Goal: Task Accomplishment & Management: Manage account settings

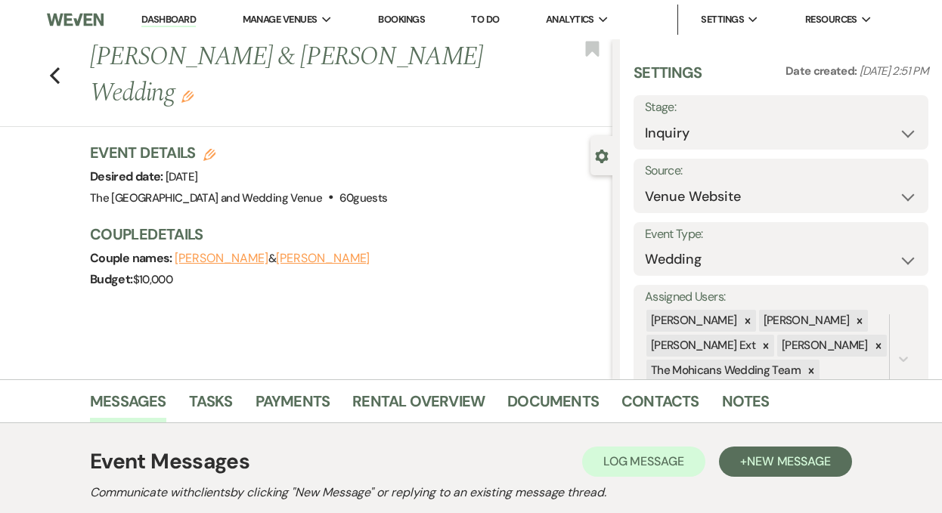
select select "5"
click at [168, 26] on link "Dashboard" at bounding box center [168, 20] width 54 height 14
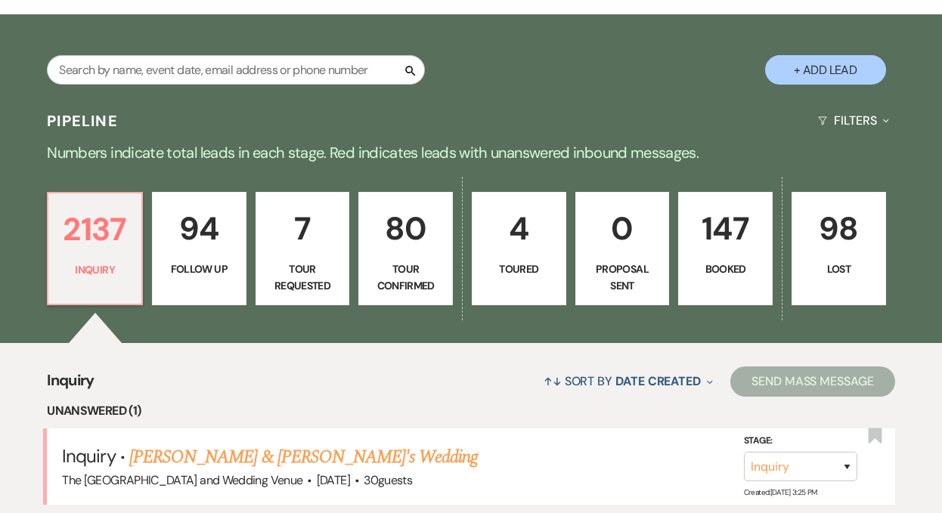
scroll to position [311, 0]
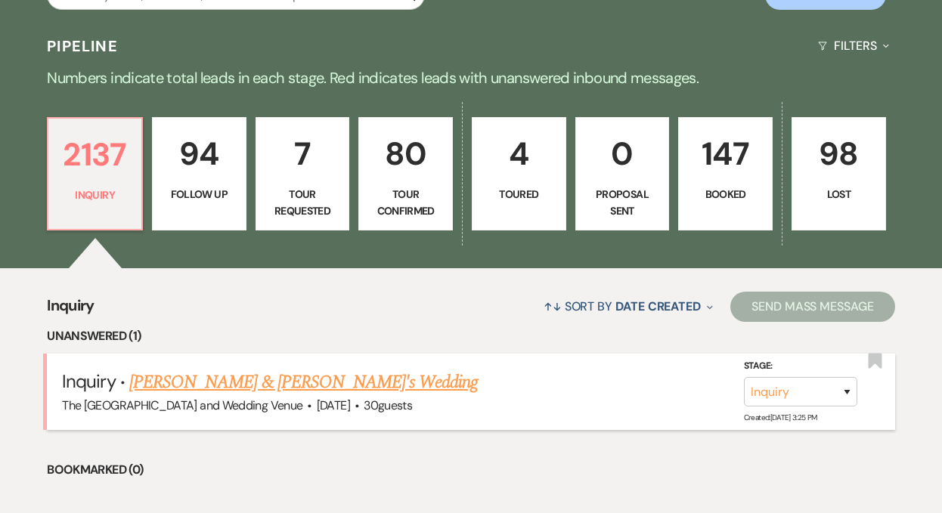
click at [223, 377] on link "[PERSON_NAME] & [PERSON_NAME]'s Wedding" at bounding box center [303, 382] width 349 height 27
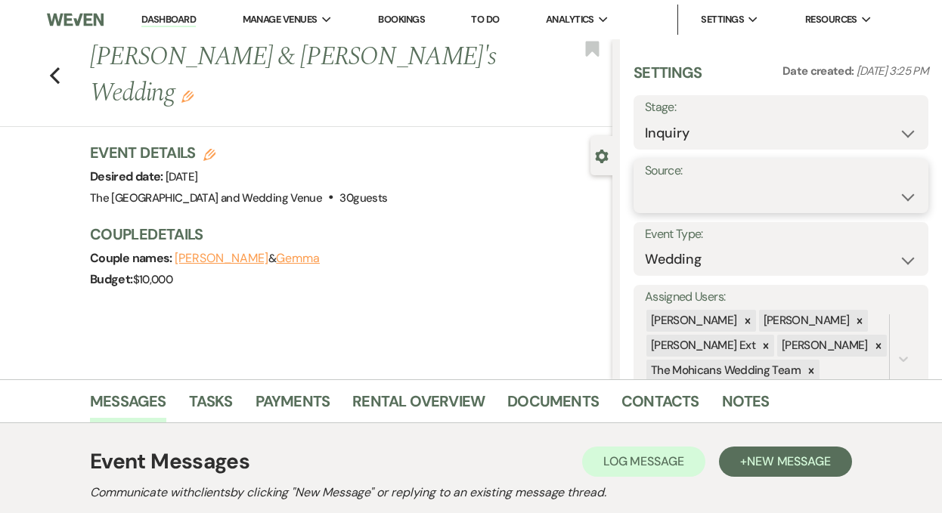
click at [717, 203] on select "Weven Venue Website Instagram Facebook Pinterest Google The Knot Wedding Wire H…" at bounding box center [781, 196] width 272 height 29
select select "5"
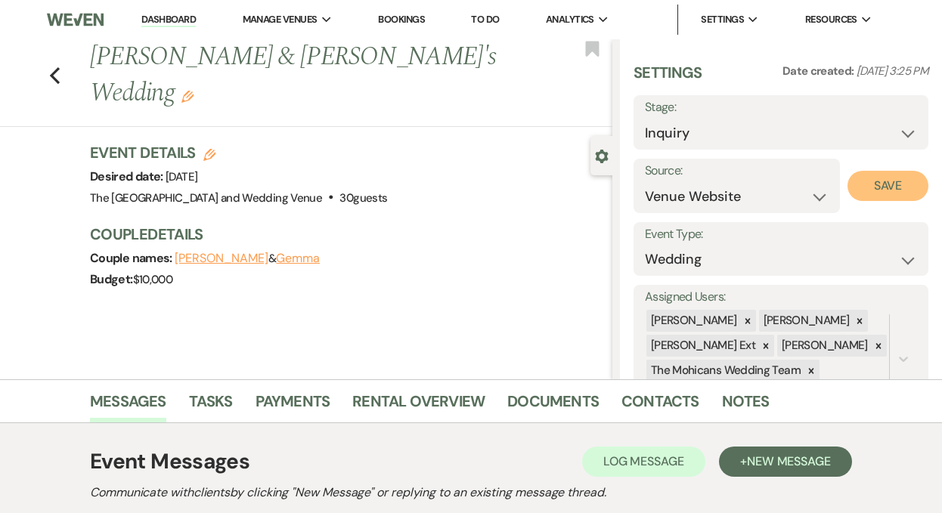
click at [873, 188] on button "Save" at bounding box center [887, 186] width 81 height 30
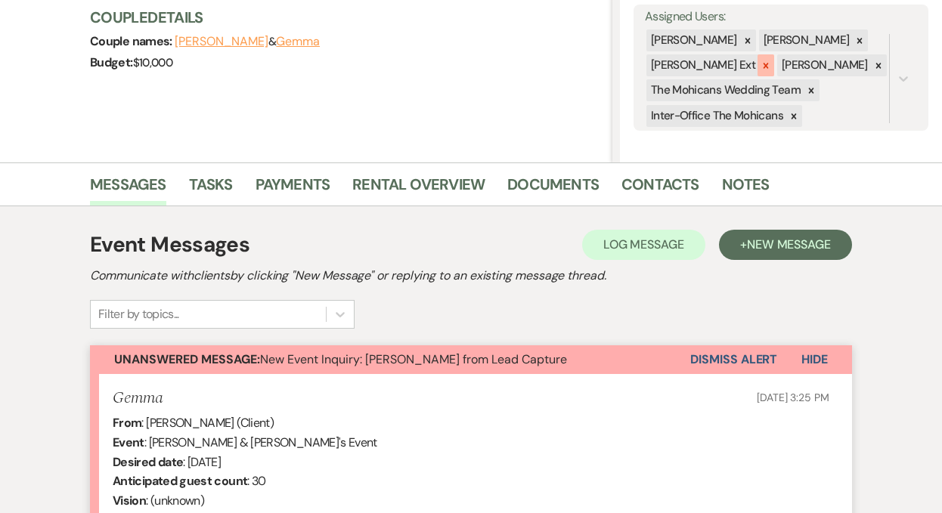
scroll to position [261, 0]
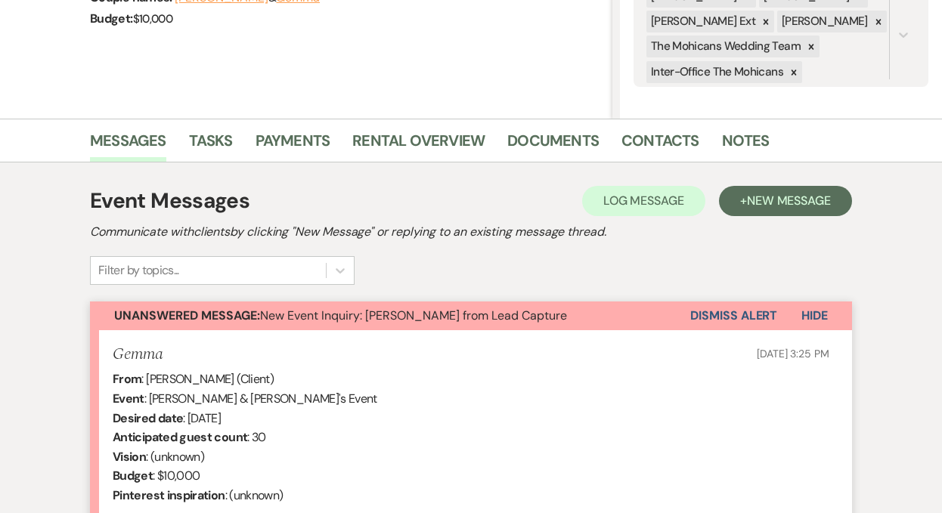
click at [729, 308] on button "Dismiss Alert" at bounding box center [733, 316] width 87 height 29
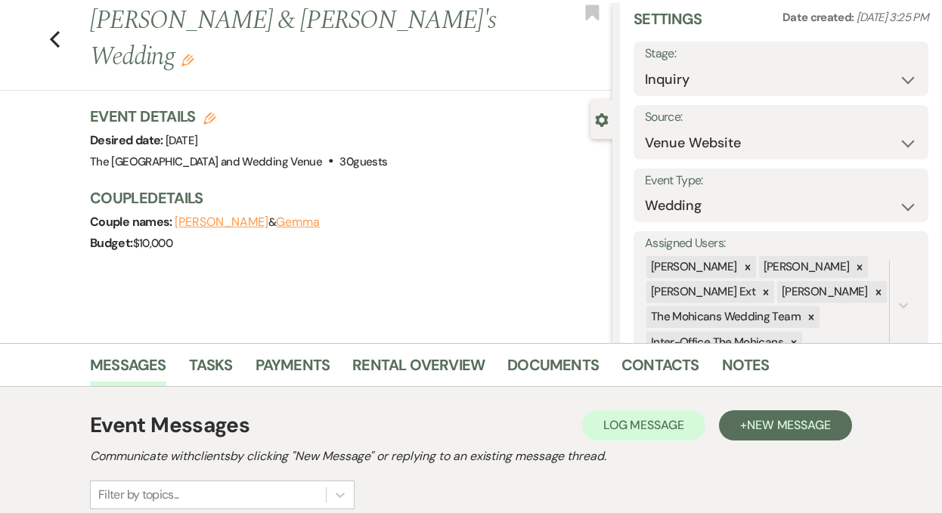
scroll to position [0, 0]
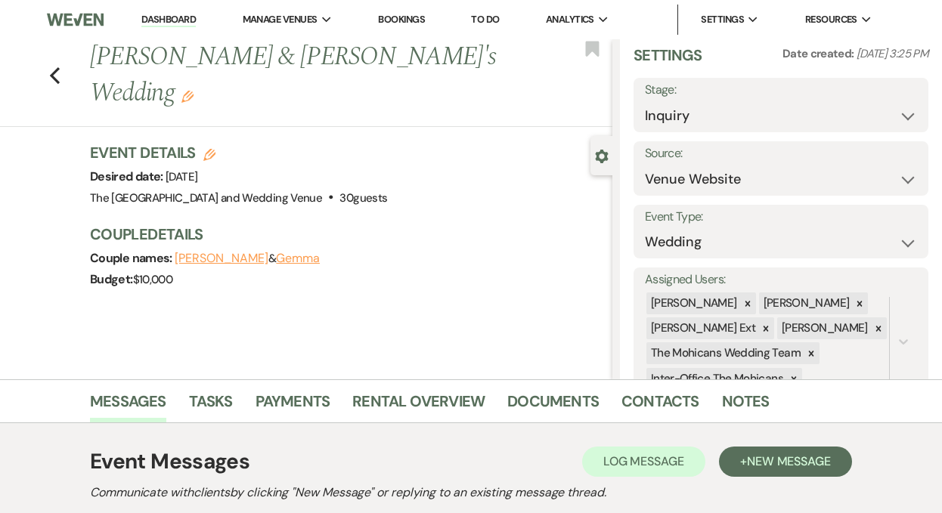
click at [167, 14] on link "Dashboard" at bounding box center [168, 20] width 54 height 14
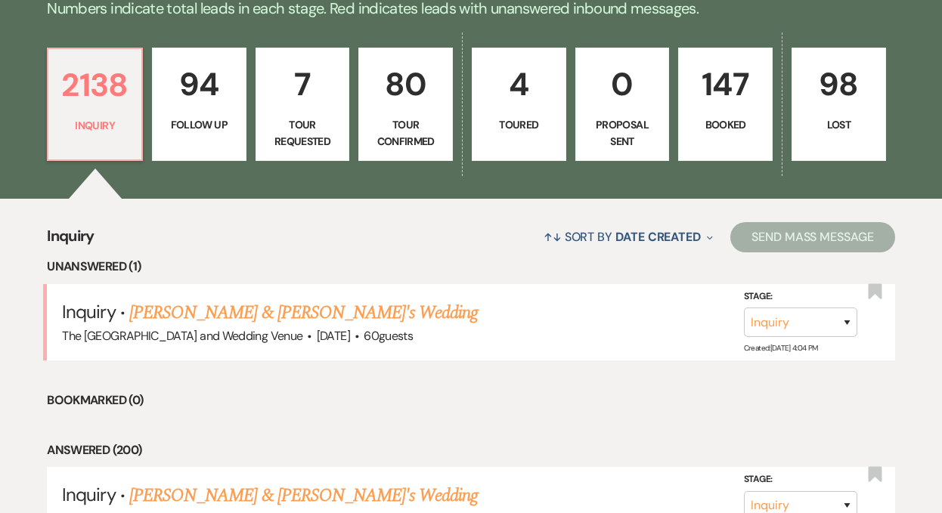
scroll to position [400, 0]
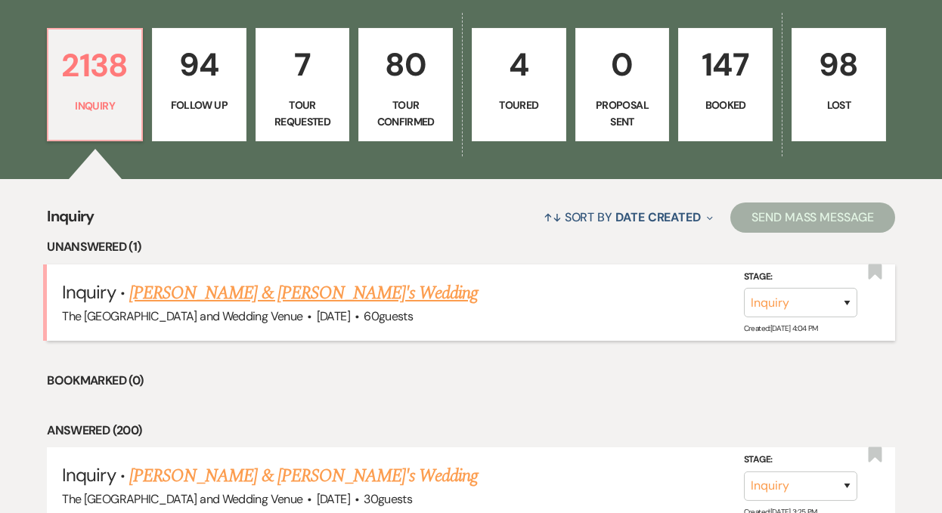
click at [236, 293] on link "[PERSON_NAME] & [PERSON_NAME]'s Wedding" at bounding box center [303, 293] width 349 height 27
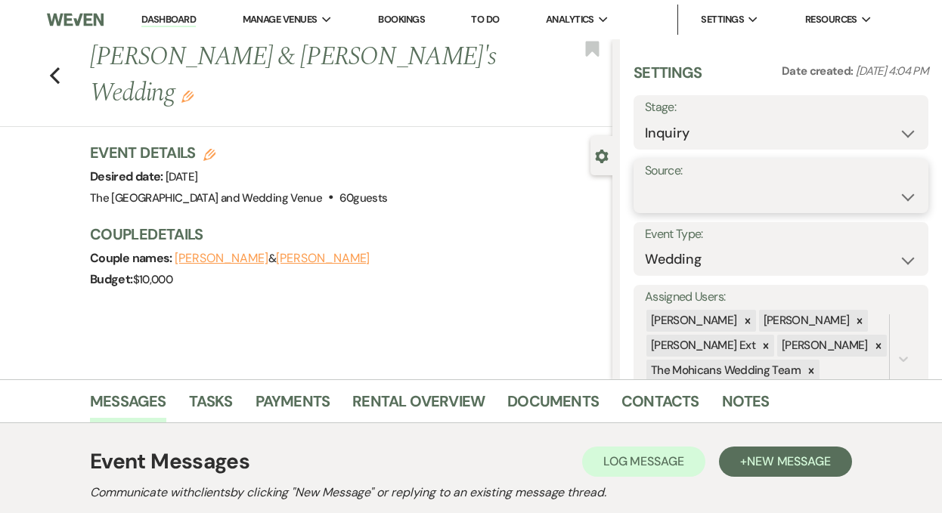
click at [714, 200] on select "Weven Venue Website Instagram Facebook Pinterest Google The Knot Wedding Wire H…" at bounding box center [781, 196] width 272 height 29
select select "5"
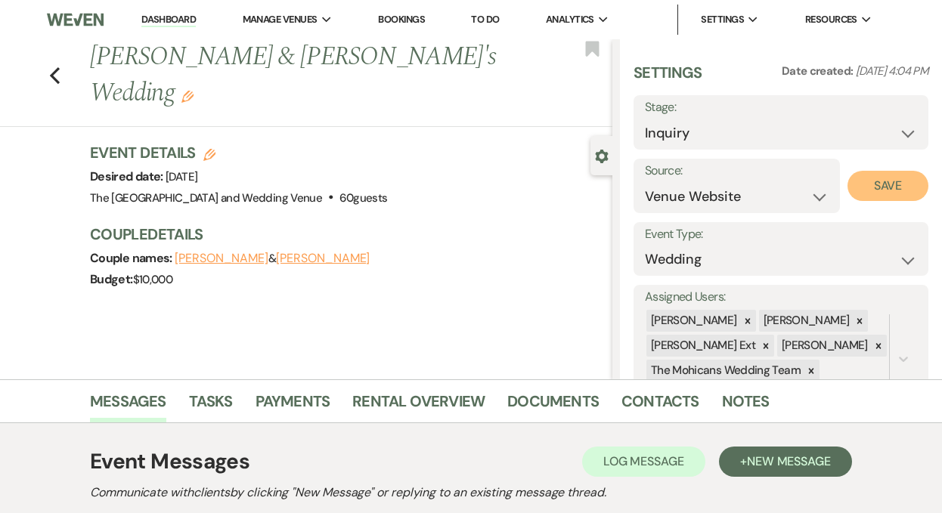
click at [882, 186] on button "Save" at bounding box center [887, 186] width 81 height 30
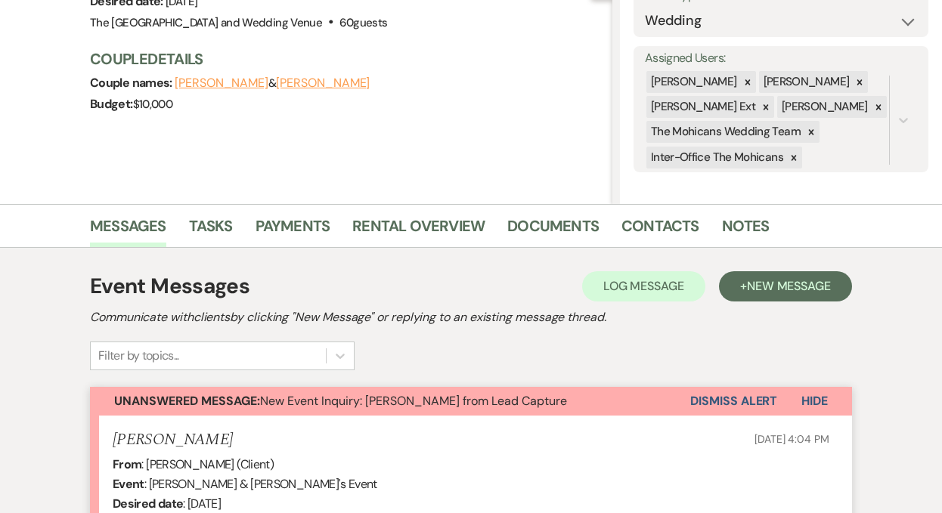
scroll to position [242, 0]
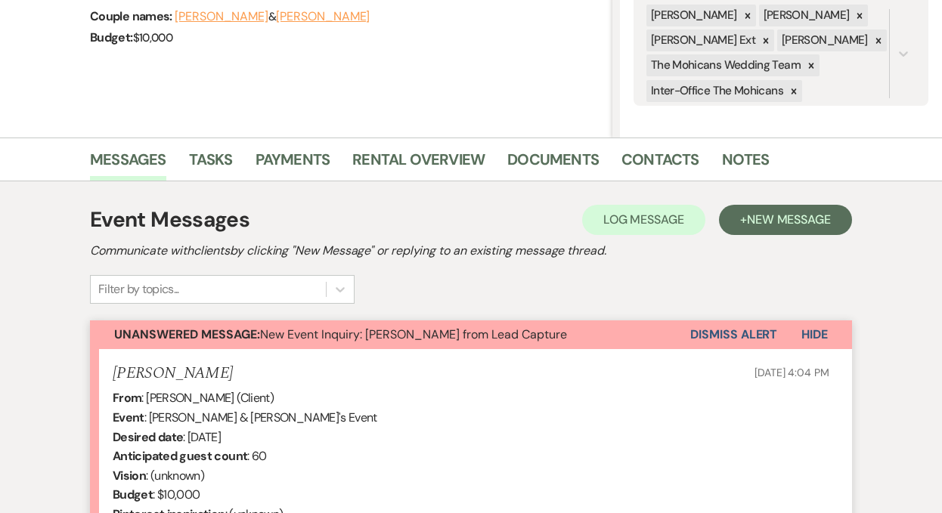
click at [717, 333] on button "Dismiss Alert" at bounding box center [733, 334] width 87 height 29
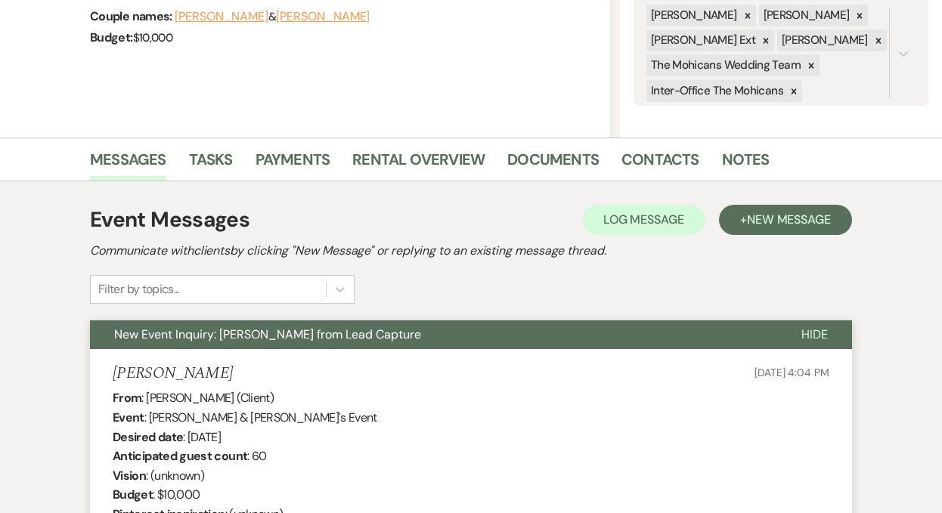
scroll to position [0, 0]
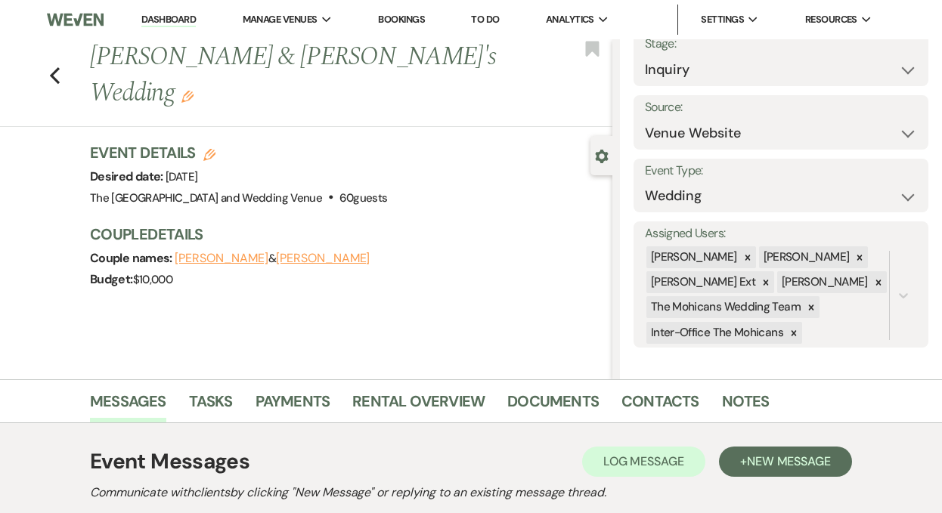
click at [172, 20] on link "Dashboard" at bounding box center [168, 20] width 54 height 14
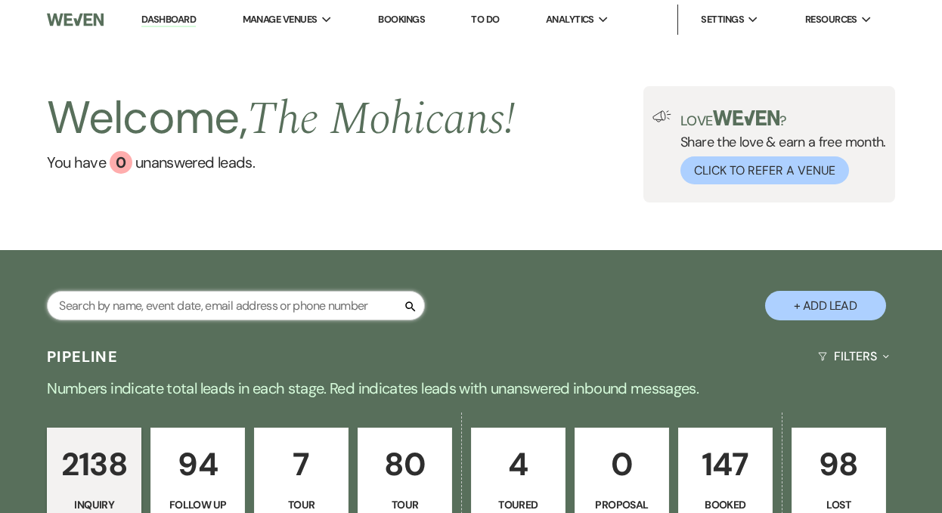
click at [230, 306] on input "text" at bounding box center [236, 305] width 378 height 29
type input "[PERSON_NAME]"
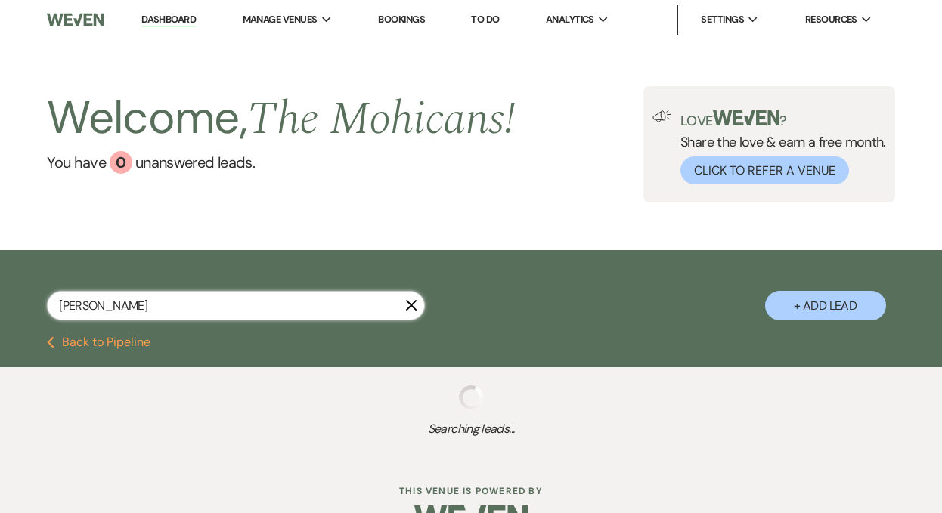
select select "8"
select select "4"
select select "9"
select select "4"
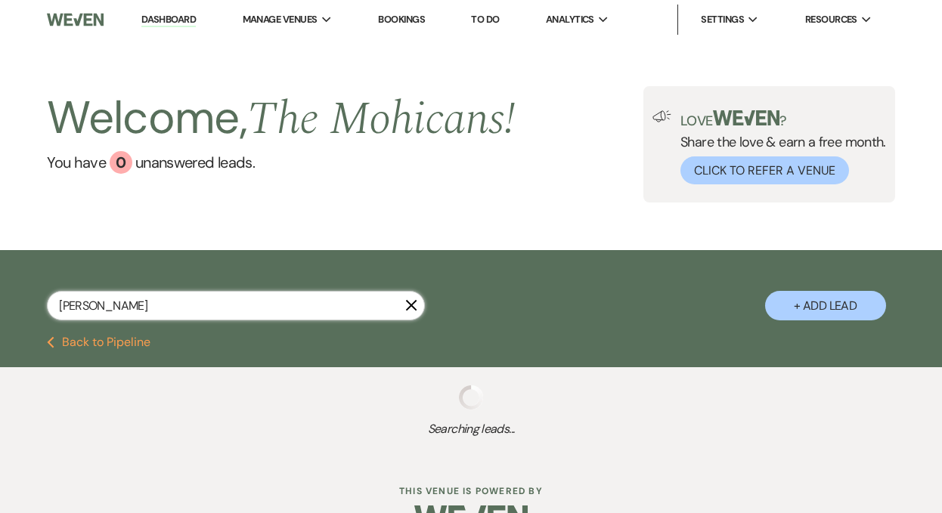
select select "4"
select select "9"
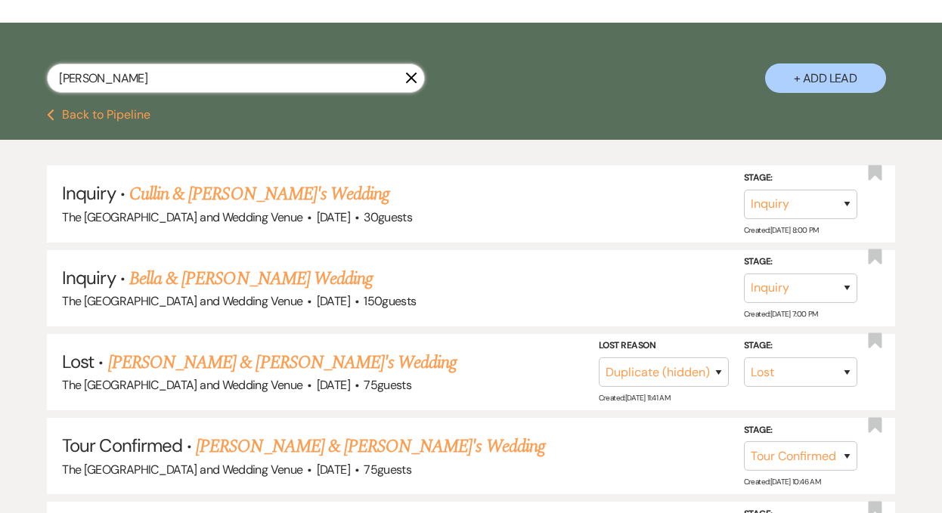
scroll to position [232, 0]
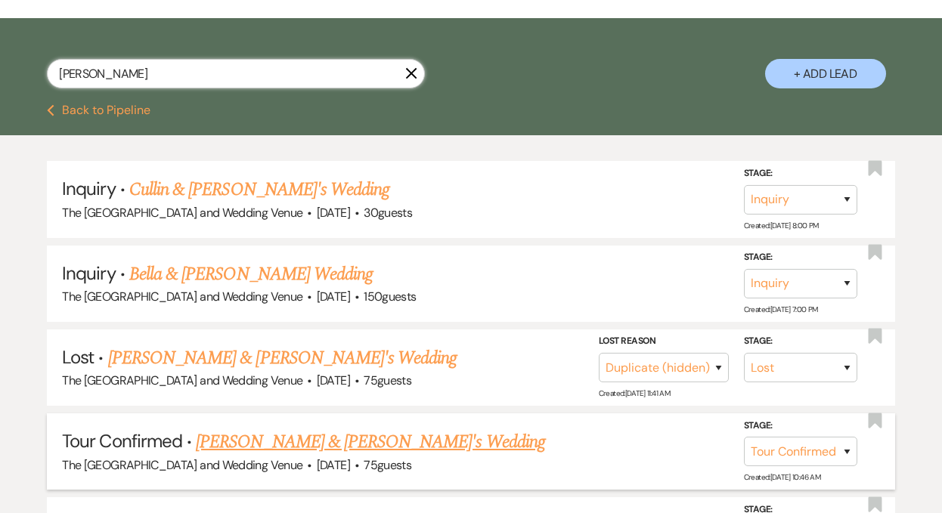
type input "[PERSON_NAME]"
click at [311, 437] on link "[PERSON_NAME] & [PERSON_NAME]'s Wedding" at bounding box center [370, 442] width 349 height 27
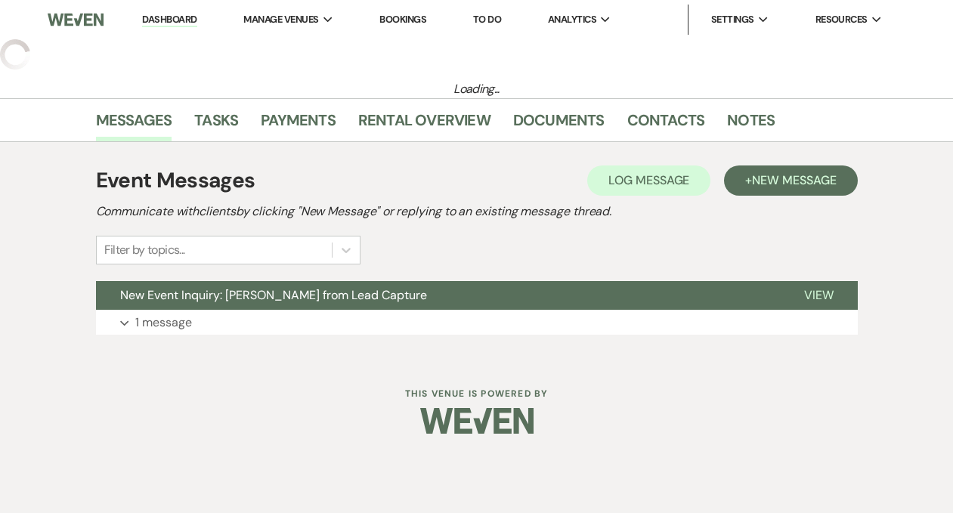
select select "4"
select select "5"
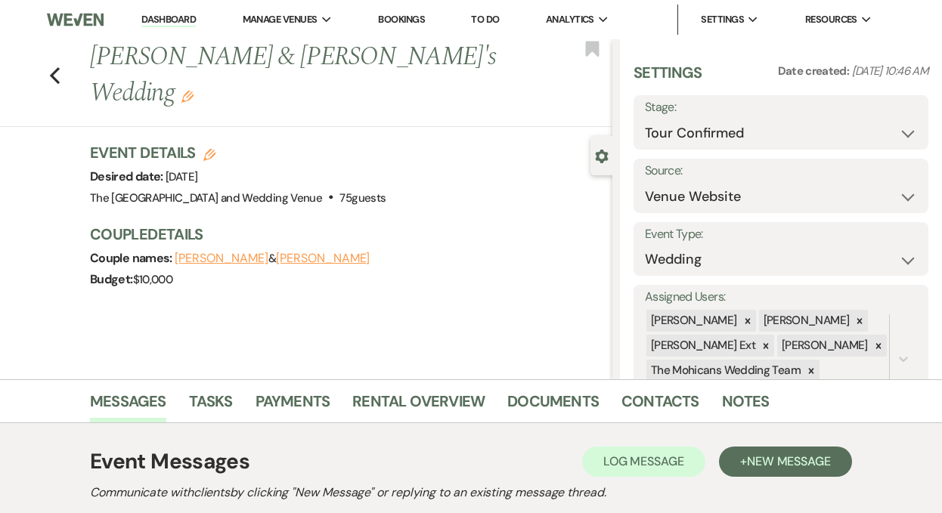
click at [213, 149] on use "button" at bounding box center [209, 155] width 12 height 12
select select "849"
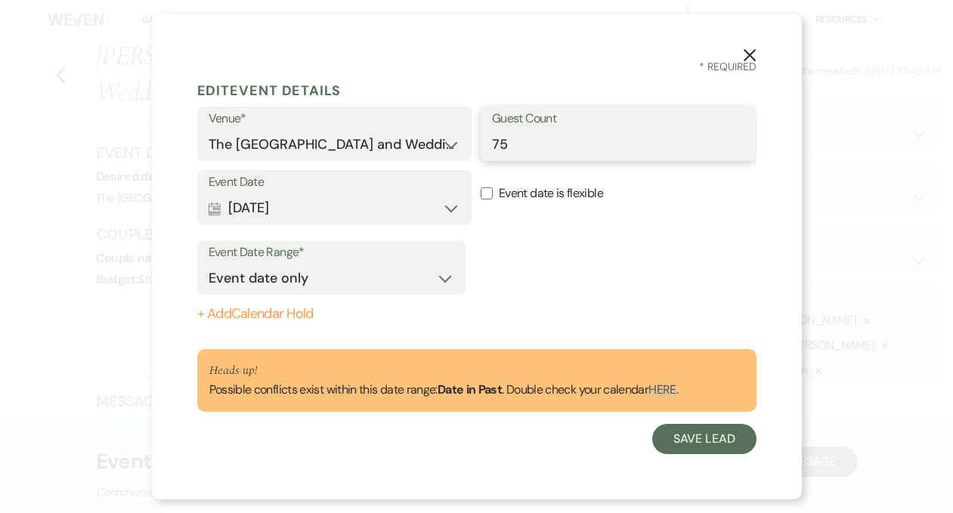
click at [500, 143] on input "75" at bounding box center [618, 144] width 252 height 29
type input "65"
click at [393, 212] on button "Calendar [DATE] Expand" at bounding box center [335, 208] width 252 height 30
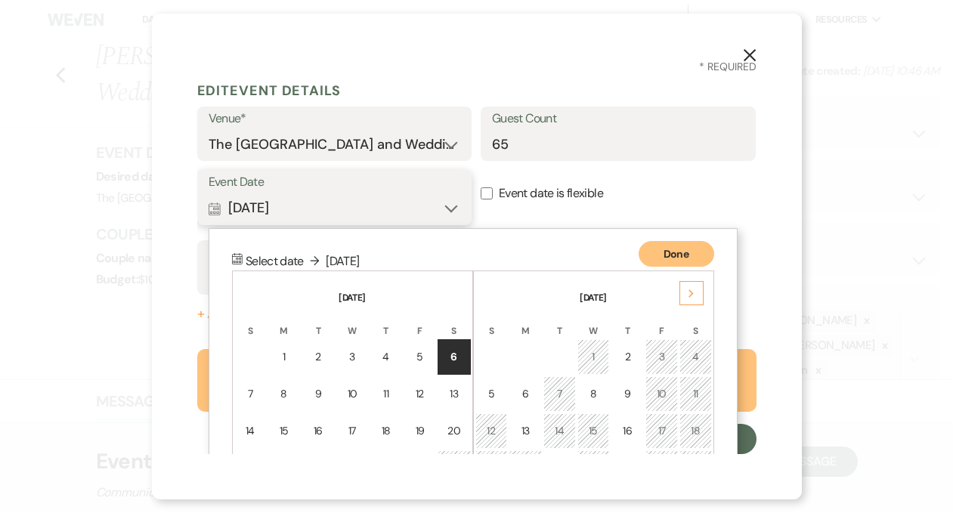
scroll to position [132, 0]
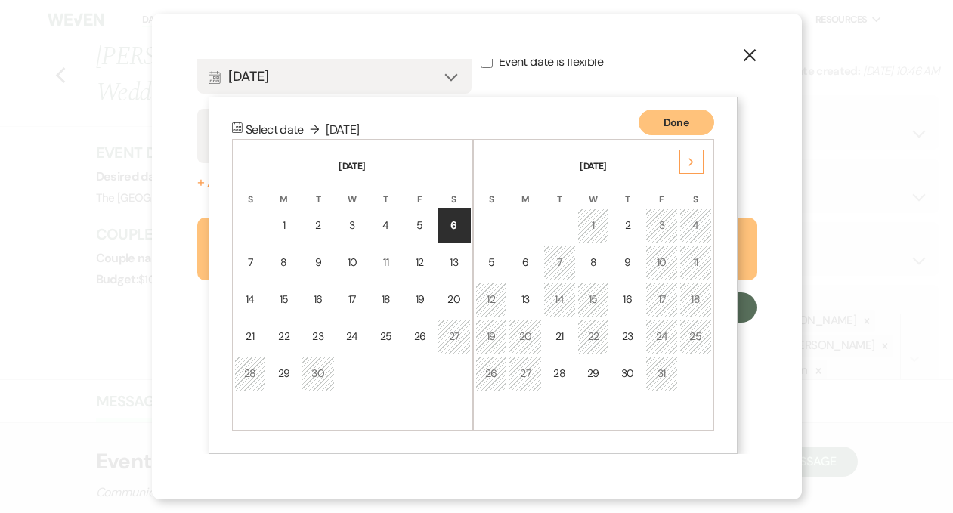
click at [683, 158] on div "Next" at bounding box center [691, 162] width 24 height 24
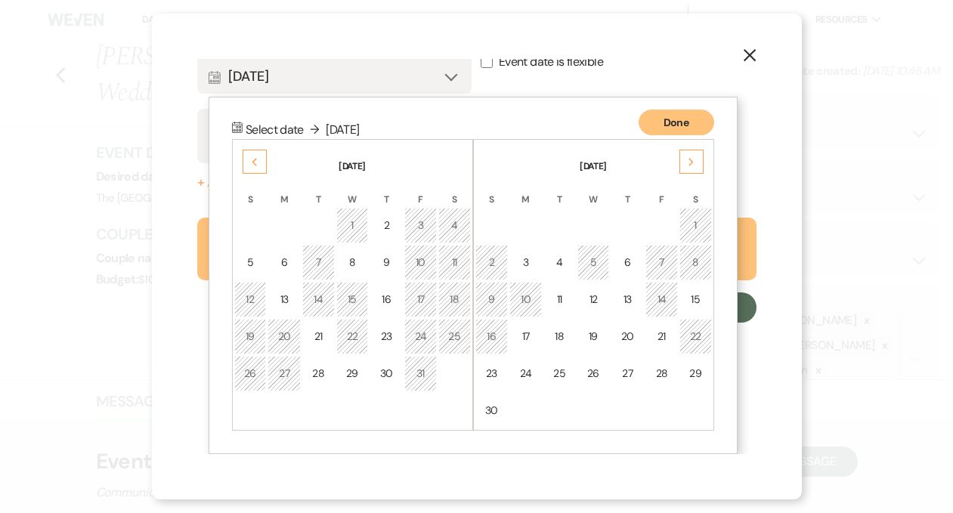
click at [683, 158] on div "Next" at bounding box center [691, 162] width 24 height 24
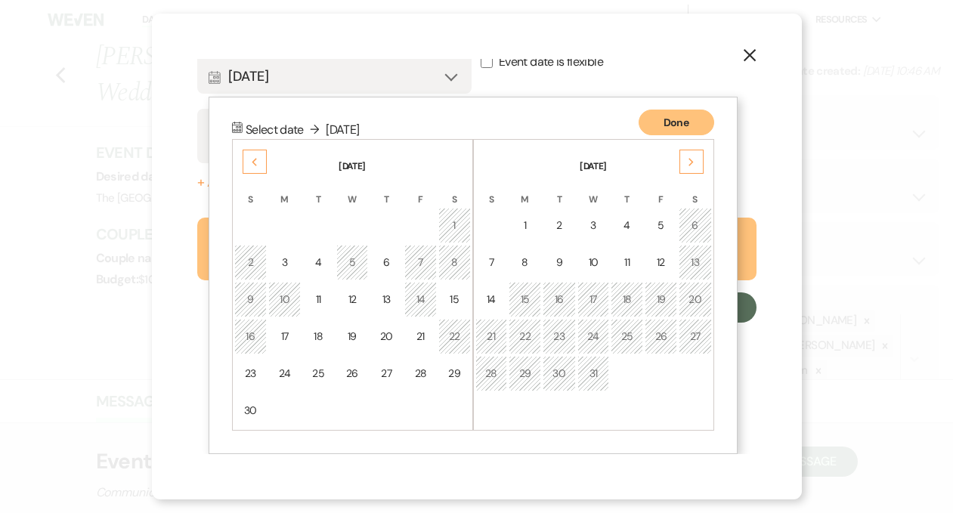
click at [683, 158] on div "Next" at bounding box center [691, 162] width 24 height 24
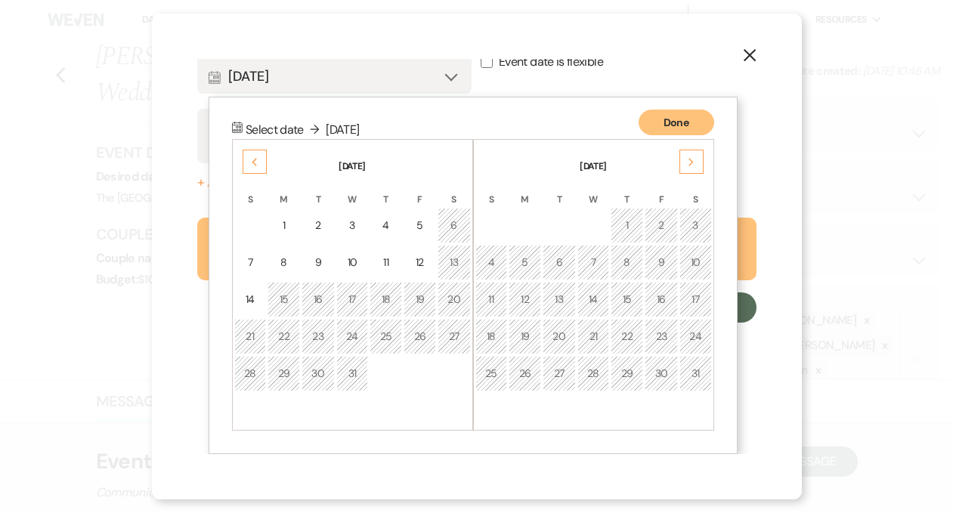
click at [683, 158] on div "Next" at bounding box center [691, 162] width 24 height 24
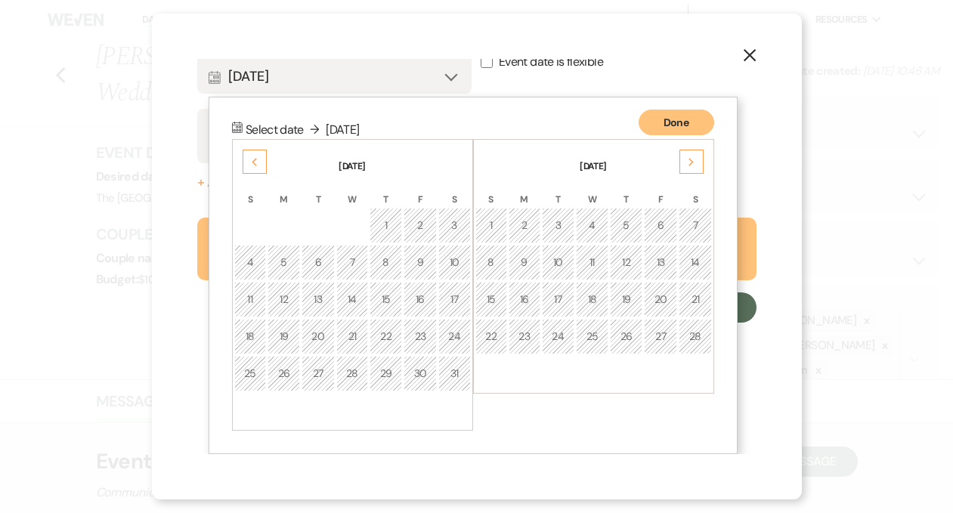
click at [683, 158] on div "Next" at bounding box center [691, 162] width 24 height 24
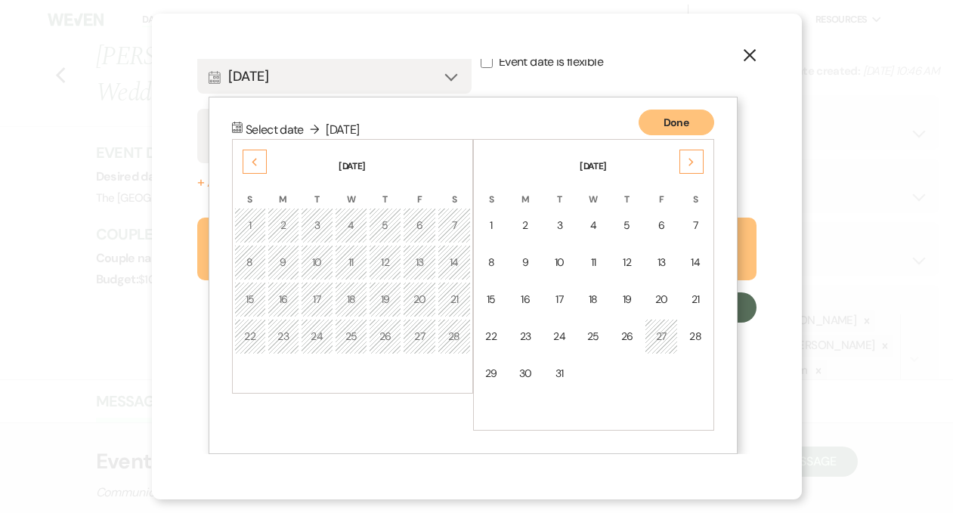
click at [683, 158] on div "Next" at bounding box center [691, 162] width 24 height 24
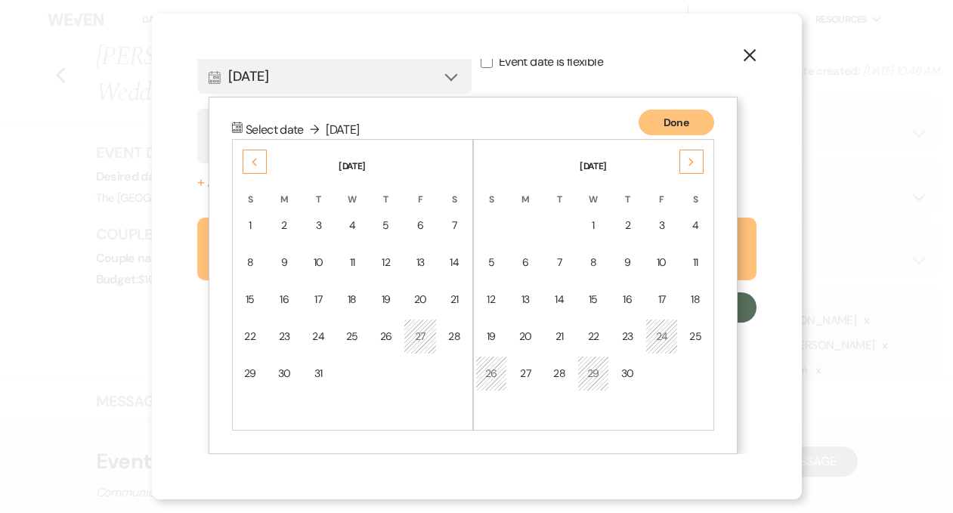
click at [683, 158] on div "Next" at bounding box center [691, 162] width 24 height 24
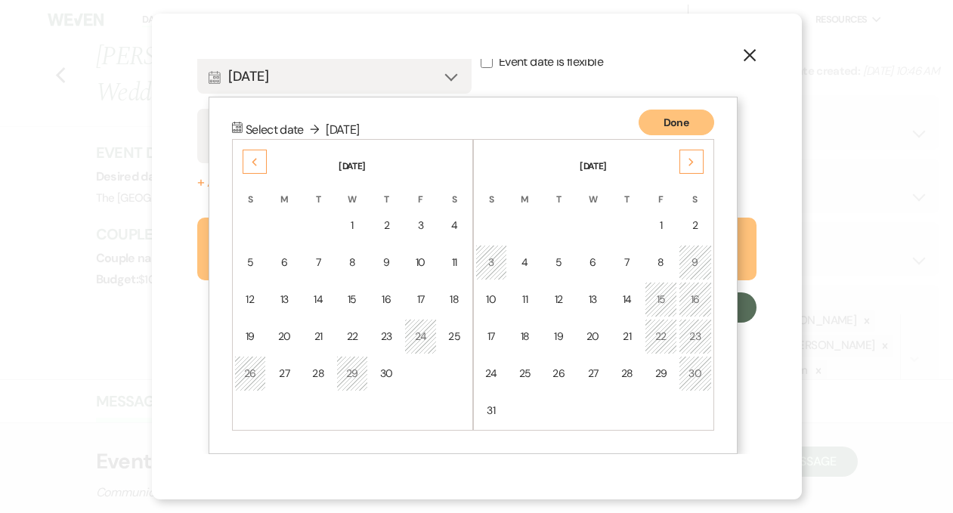
click at [683, 158] on div "Next" at bounding box center [691, 162] width 24 height 24
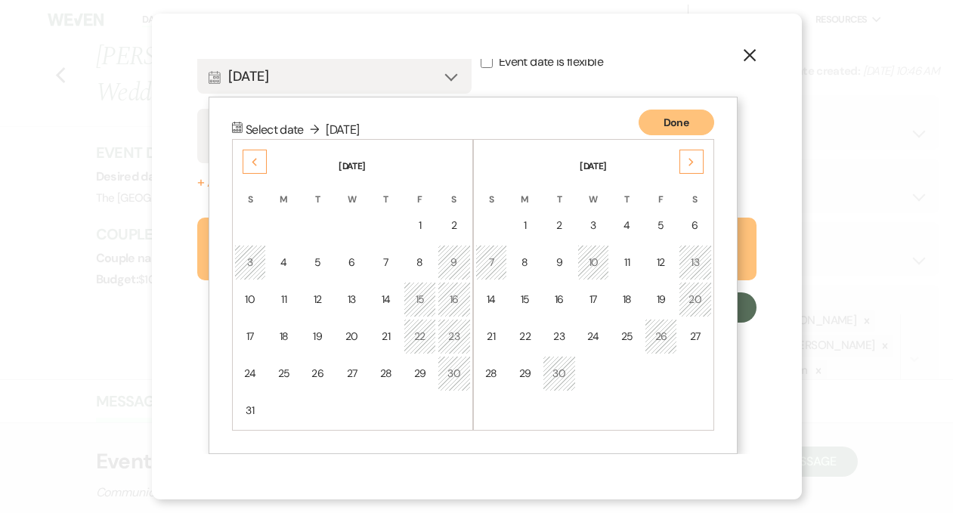
click at [683, 158] on div "Next" at bounding box center [691, 162] width 24 height 24
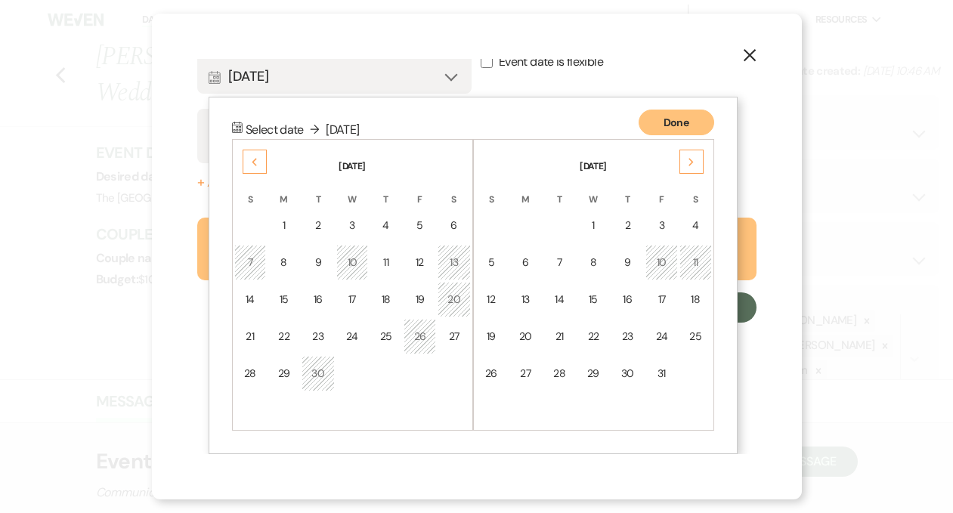
click at [683, 158] on div "Next" at bounding box center [691, 162] width 24 height 24
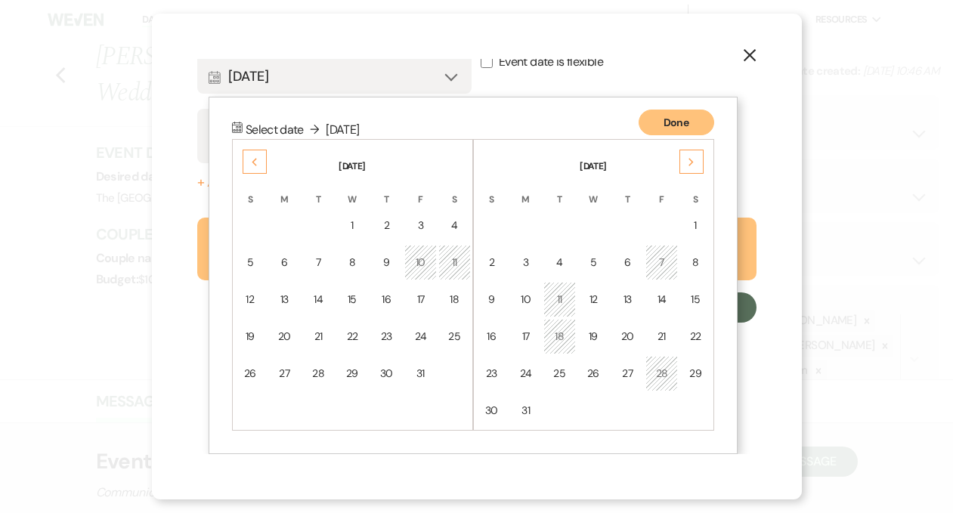
click at [683, 158] on div "Next" at bounding box center [691, 162] width 24 height 24
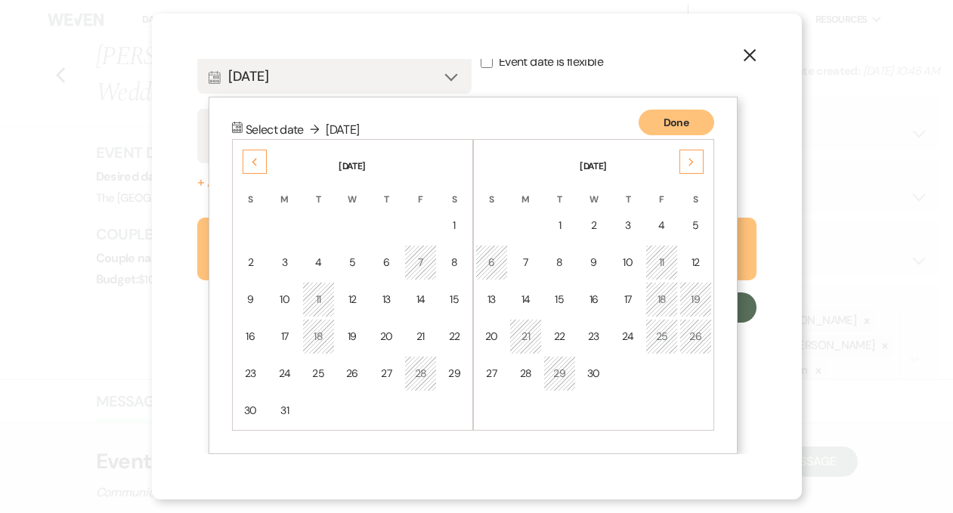
click at [683, 158] on div "Next" at bounding box center [691, 162] width 24 height 24
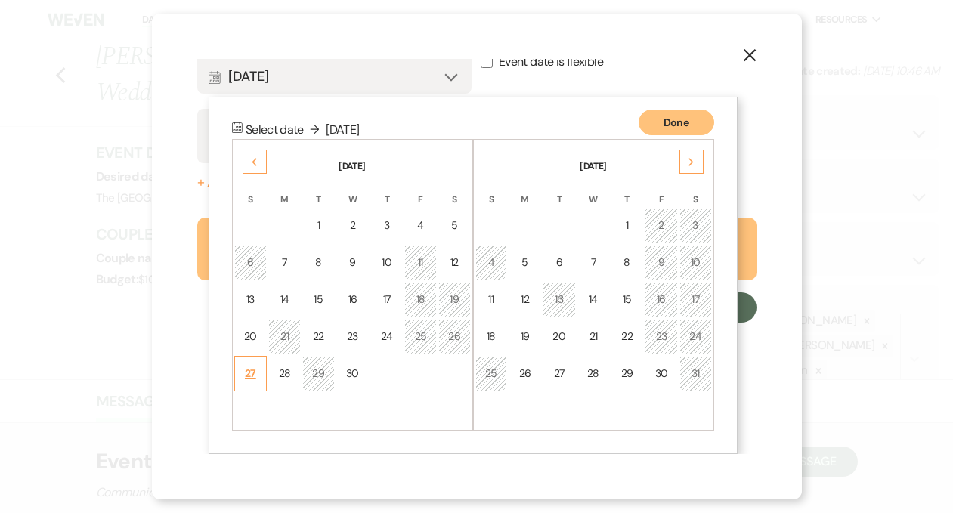
click at [246, 370] on div "27" at bounding box center [251, 374] width 14 height 16
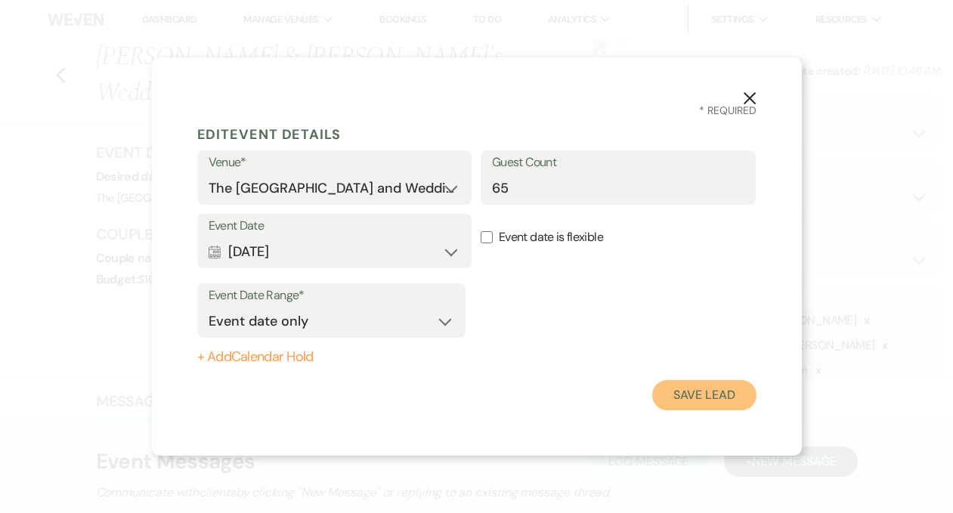
click at [683, 389] on button "Save Lead" at bounding box center [704, 395] width 104 height 30
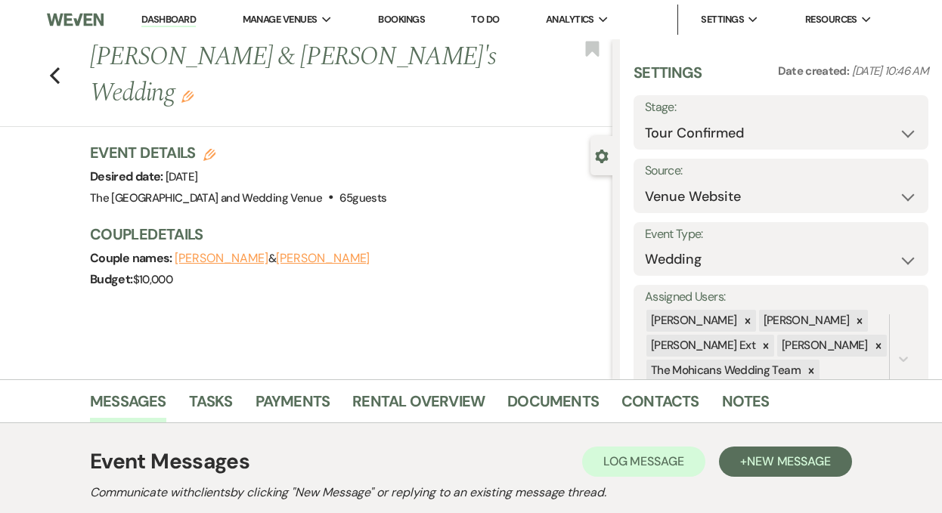
click at [209, 149] on icon "Edit" at bounding box center [209, 155] width 12 height 12
select select "849"
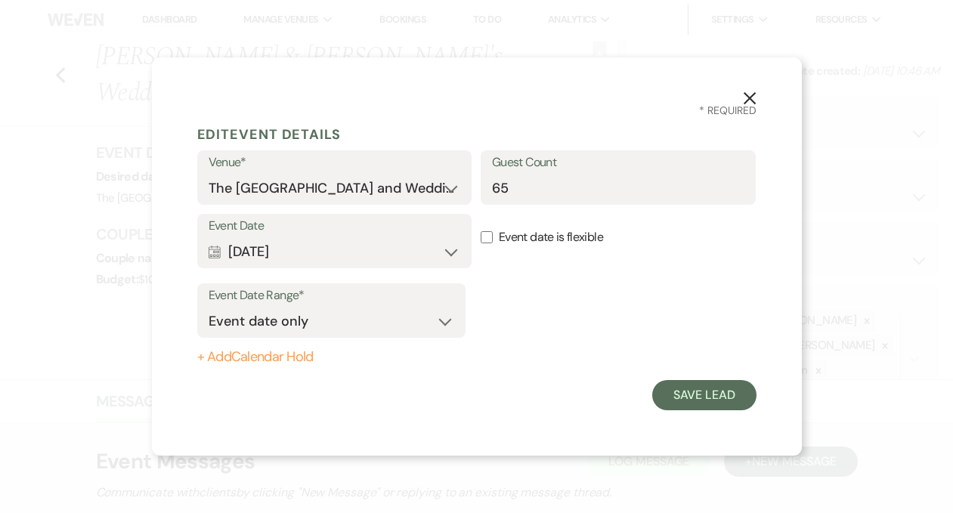
click at [751, 91] on icon "X" at bounding box center [750, 98] width 14 height 14
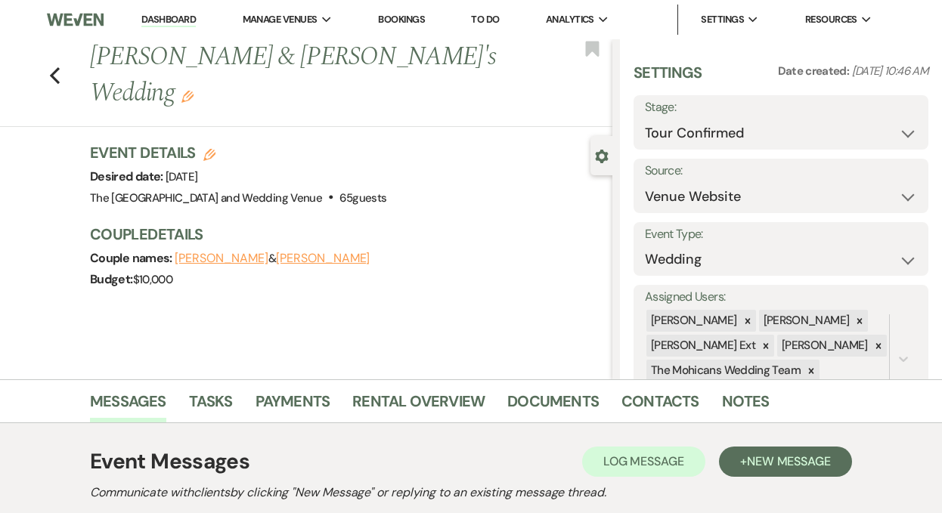
click at [276, 252] on button "[PERSON_NAME]" at bounding box center [323, 258] width 94 height 12
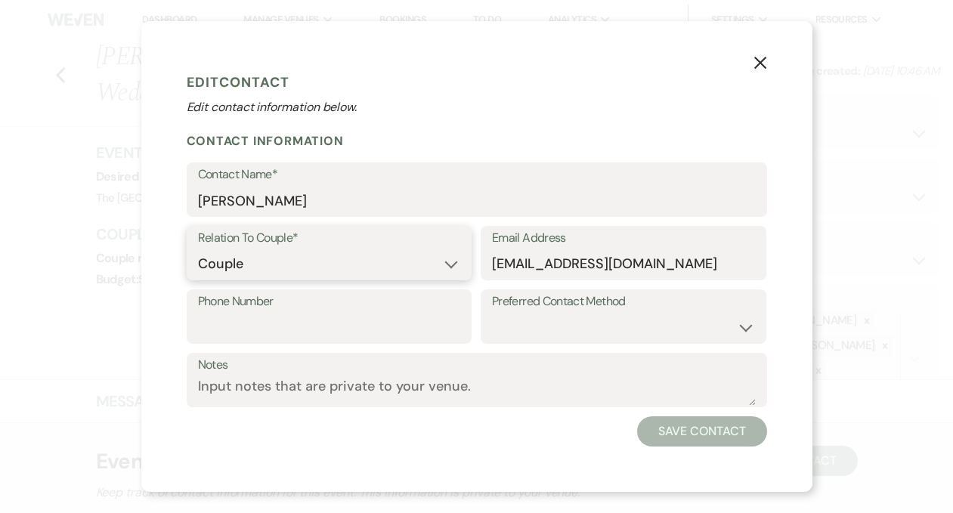
click at [327, 252] on select "Couple Planner Parent of Couple Family Member Friend Other" at bounding box center [329, 263] width 263 height 29
select select "3"
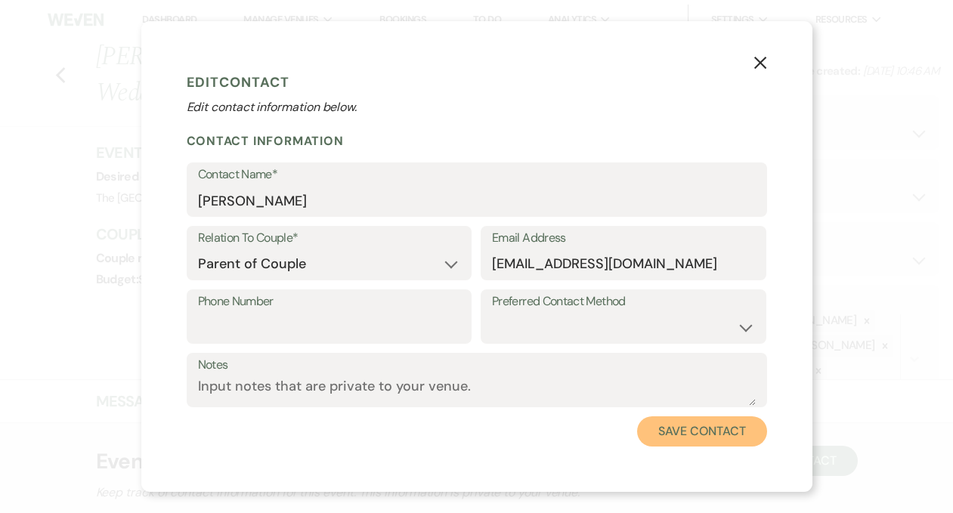
click at [678, 428] on button "Save Contact" at bounding box center [701, 431] width 129 height 30
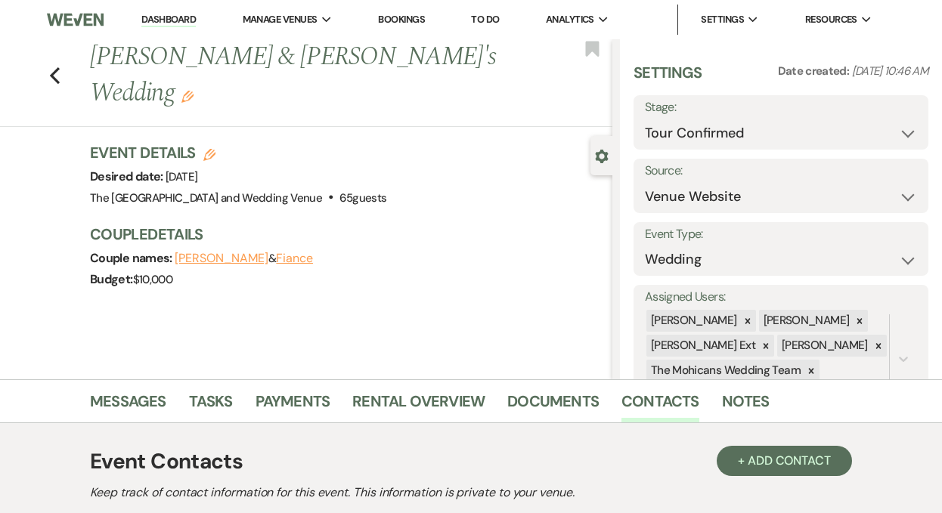
click at [276, 252] on button "Fiance" at bounding box center [294, 258] width 37 height 12
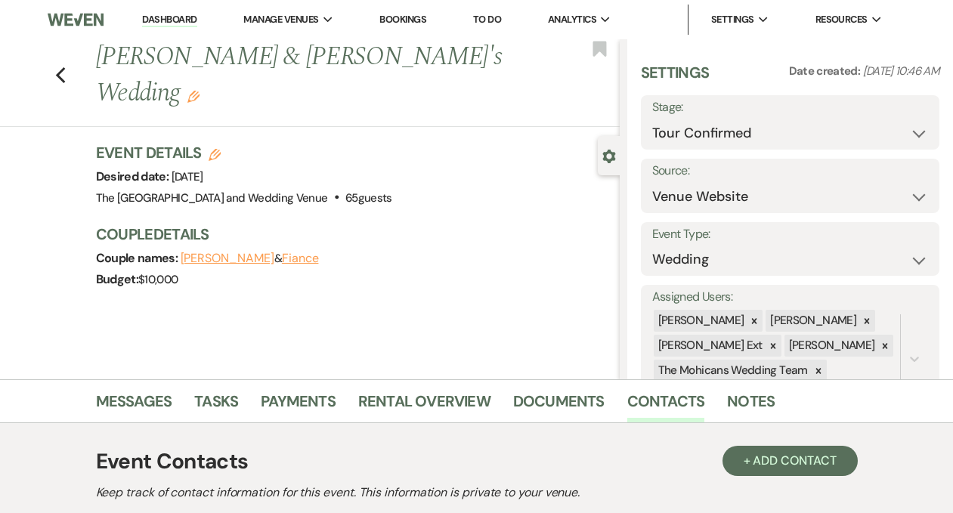
select select "1"
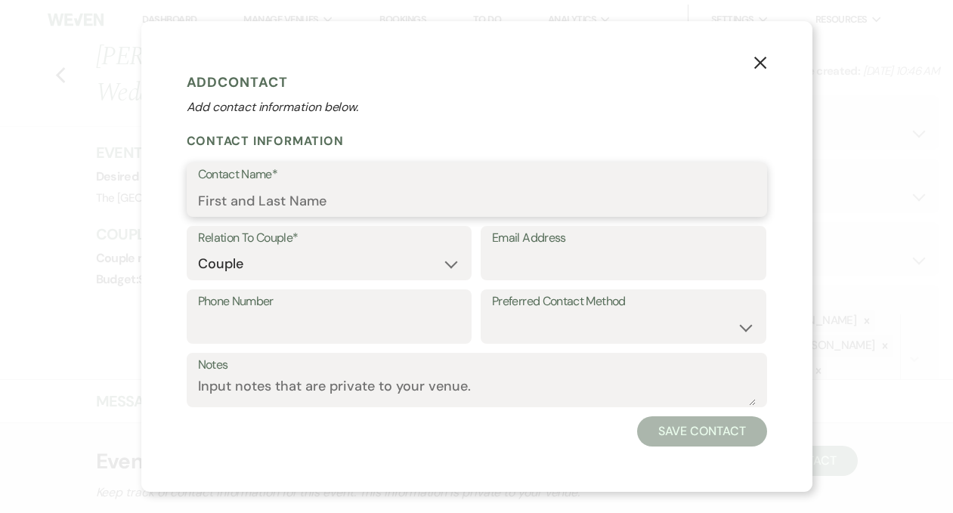
click at [336, 197] on input "Contact Name*" at bounding box center [477, 200] width 558 height 29
type input "[PERSON_NAME]"
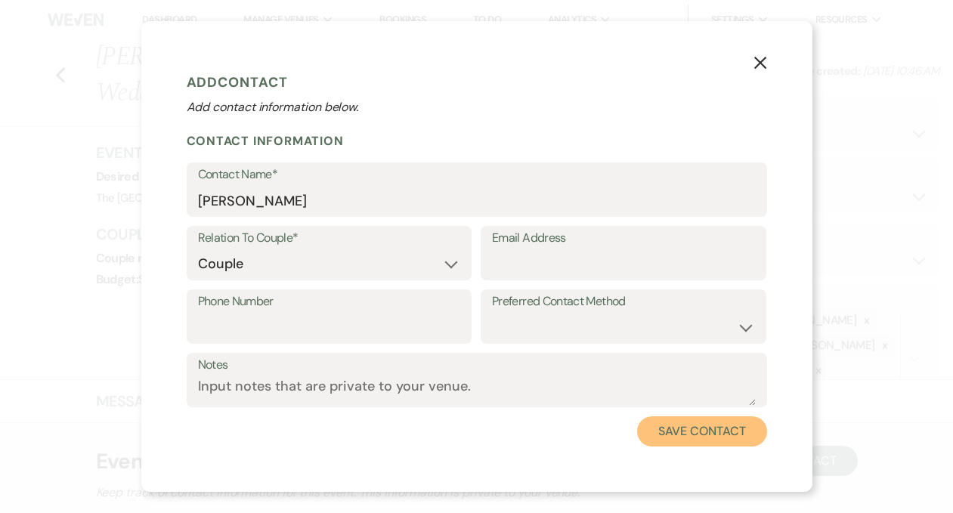
click at [657, 432] on button "Save Contact" at bounding box center [701, 431] width 129 height 30
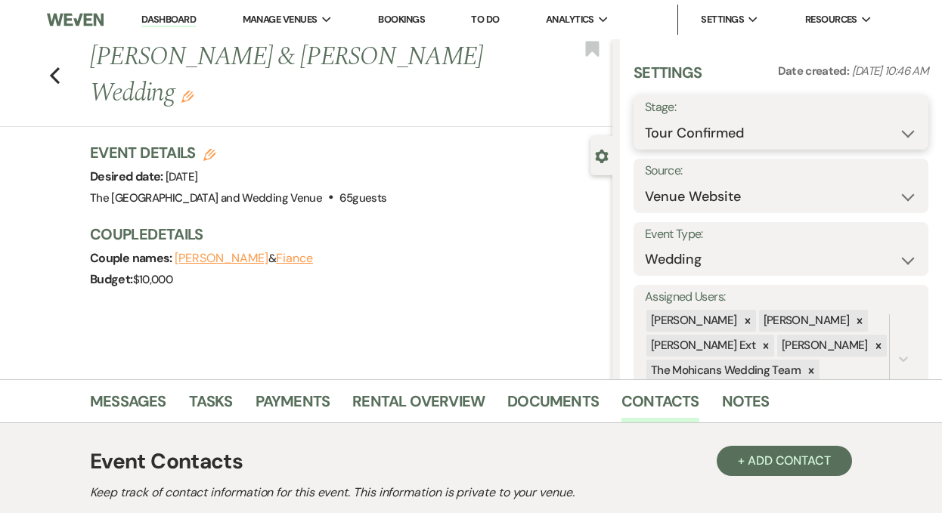
click at [710, 138] on select "Inquiry Follow Up Tour Requested Tour Confirmed Toured Proposal Sent Booked Lost" at bounding box center [781, 133] width 272 height 29
select select "7"
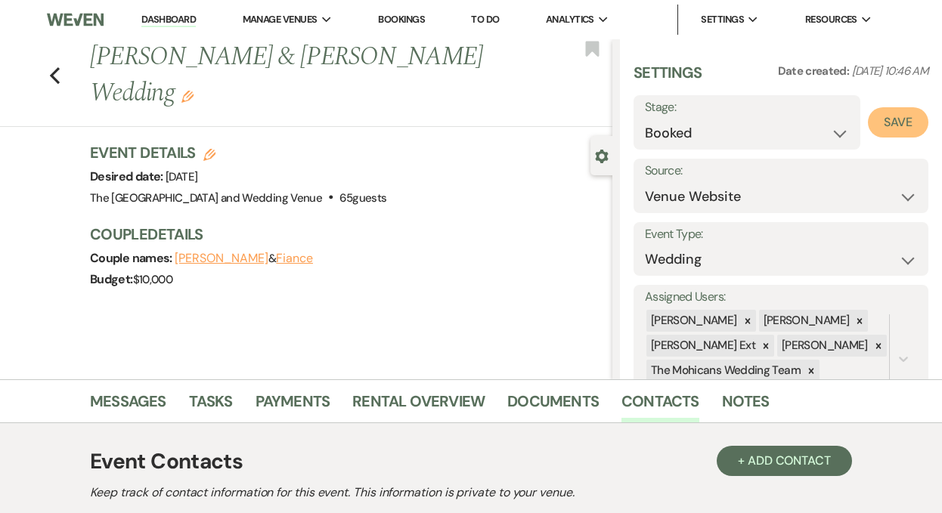
click at [893, 117] on button "Save" at bounding box center [898, 122] width 60 height 30
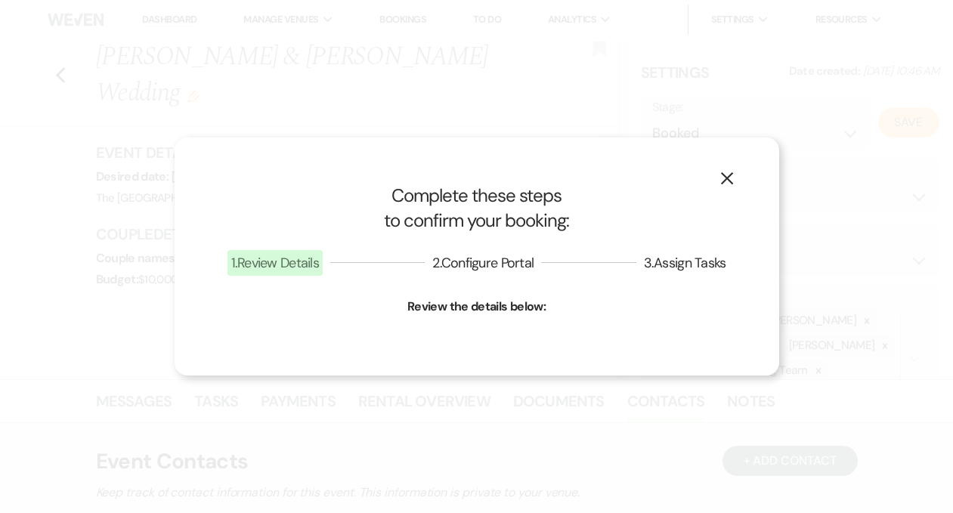
select select "1"
select select "849"
select select "false"
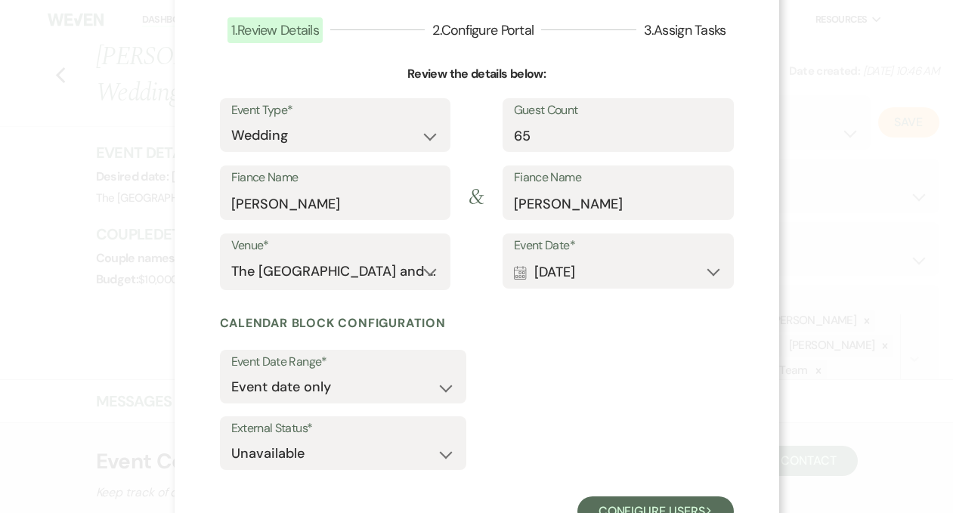
scroll to position [154, 0]
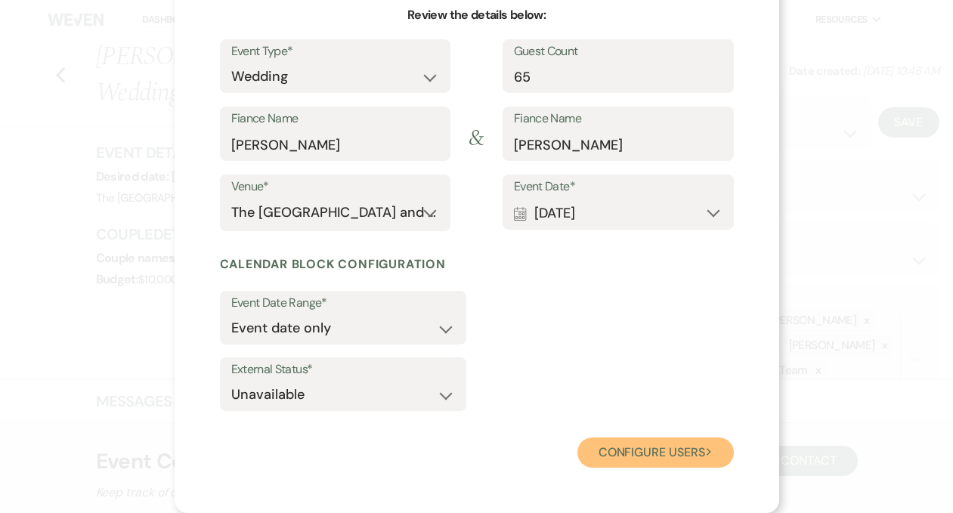
click at [599, 444] on button "Configure users Next" at bounding box center [655, 453] width 156 height 30
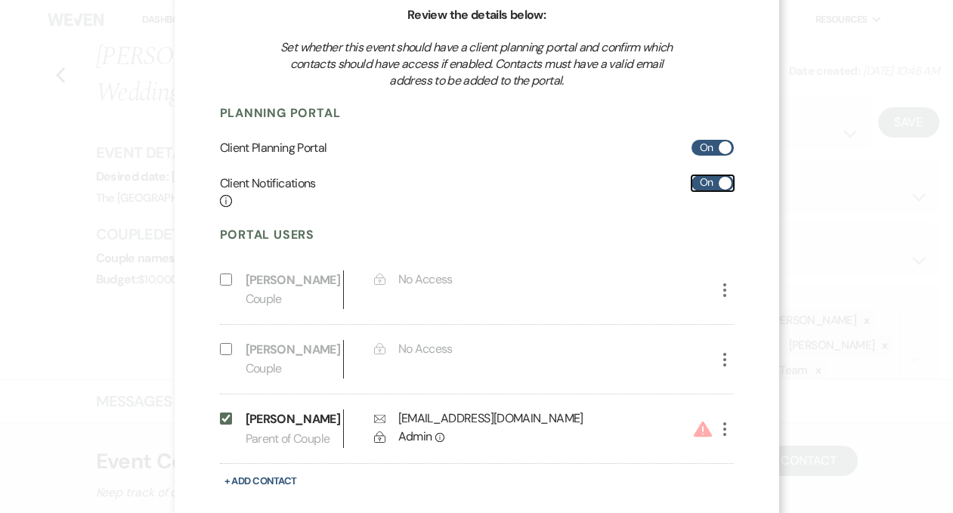
click at [692, 182] on label "On" at bounding box center [713, 183] width 42 height 16
click at [692, 182] on input "On" at bounding box center [713, 183] width 42 height 16
checkbox input "false"
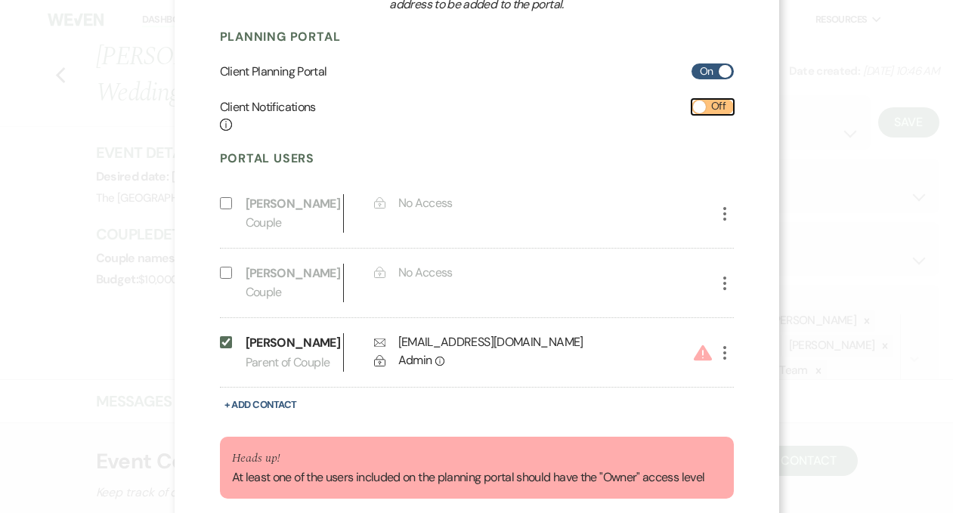
scroll to position [258, 0]
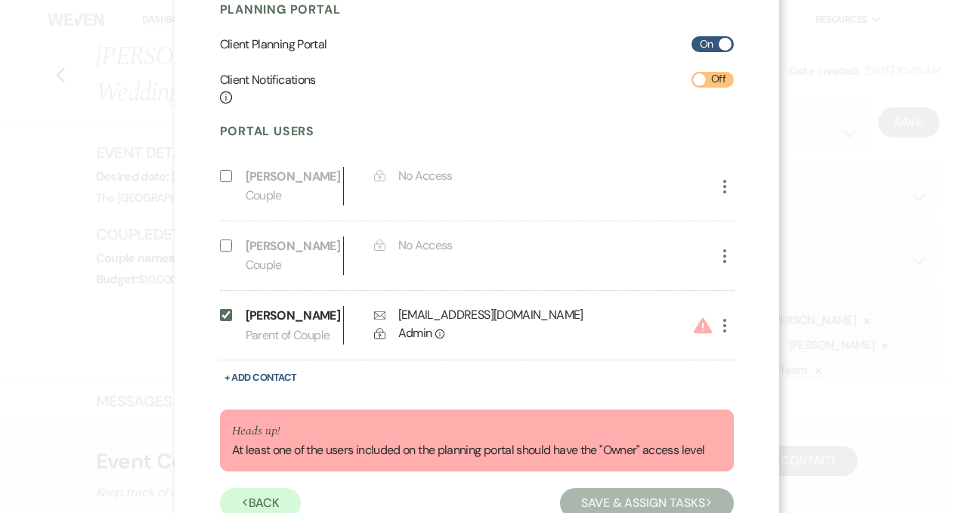
click at [723, 327] on use "button" at bounding box center [724, 326] width 3 height 14
click at [722, 354] on button "Pencil Edit" at bounding box center [751, 356] width 70 height 26
select select "3"
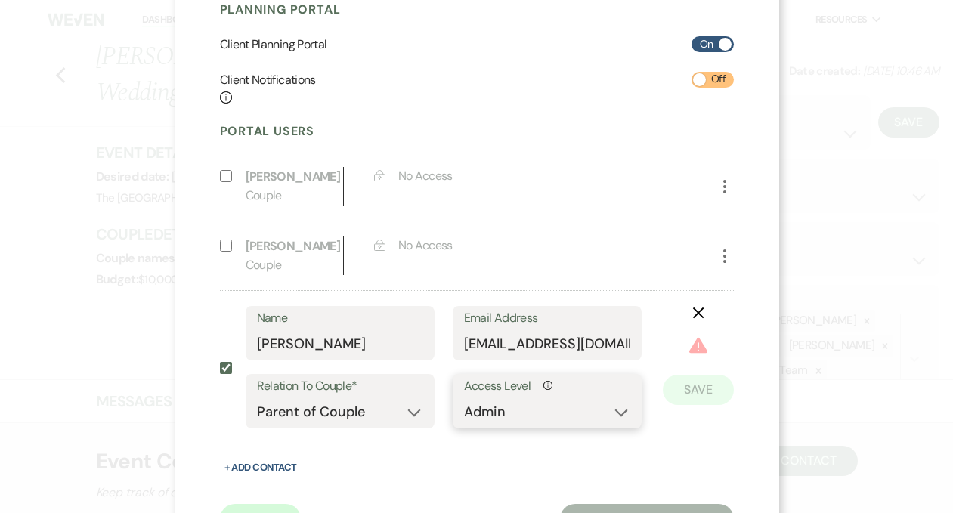
click at [519, 415] on select "No Access Owner Admin Supporter Financier" at bounding box center [547, 412] width 166 height 29
select select "6"
click at [667, 373] on button "Save" at bounding box center [698, 367] width 71 height 30
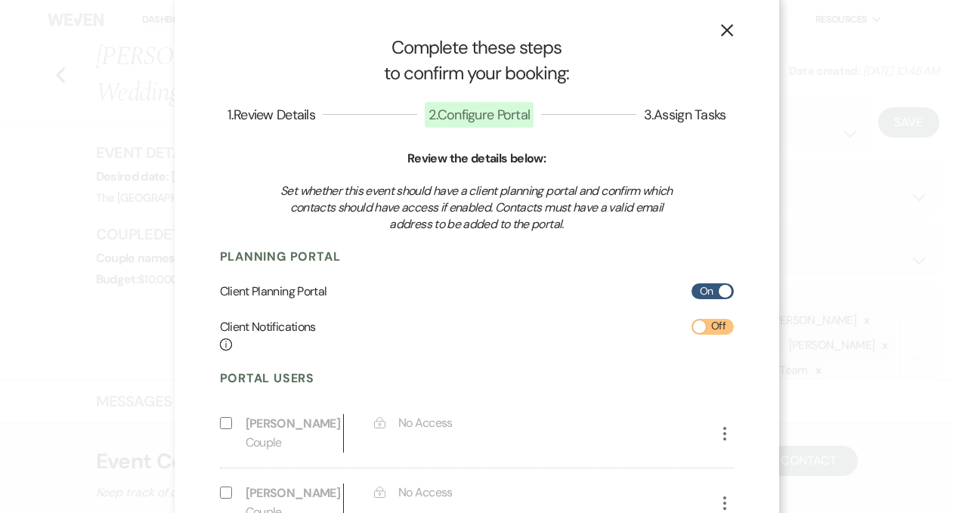
scroll to position [234, 0]
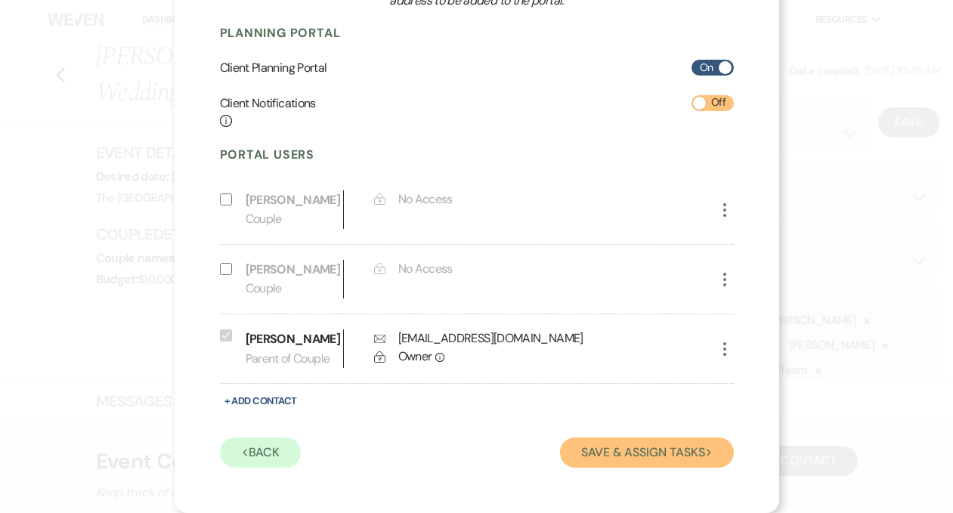
click at [623, 454] on button "Save & Assign Tasks Next" at bounding box center [646, 453] width 173 height 30
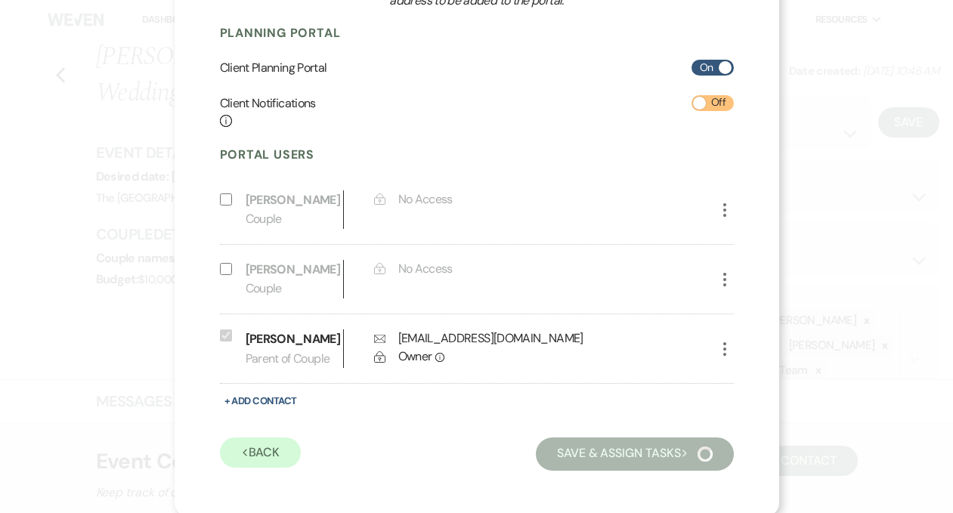
scroll to position [128, 0]
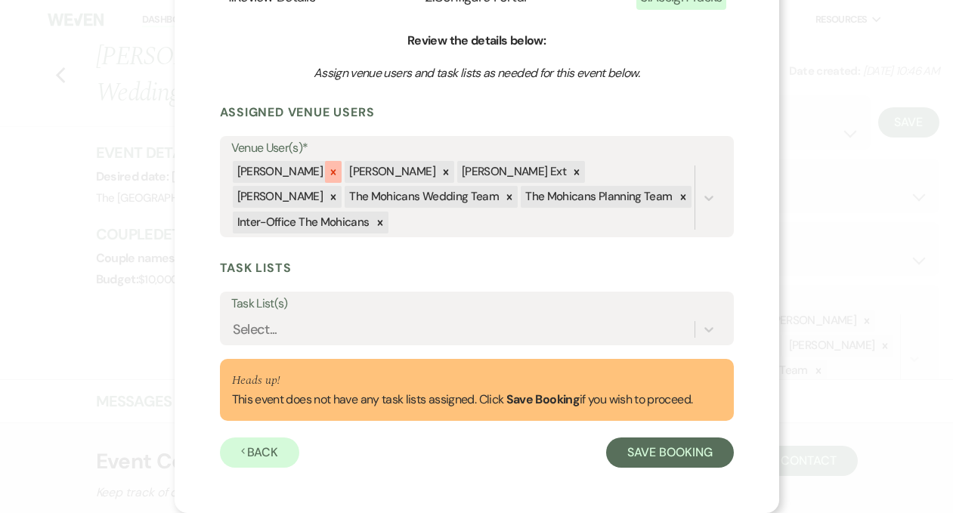
click at [328, 171] on icon at bounding box center [333, 172] width 11 height 11
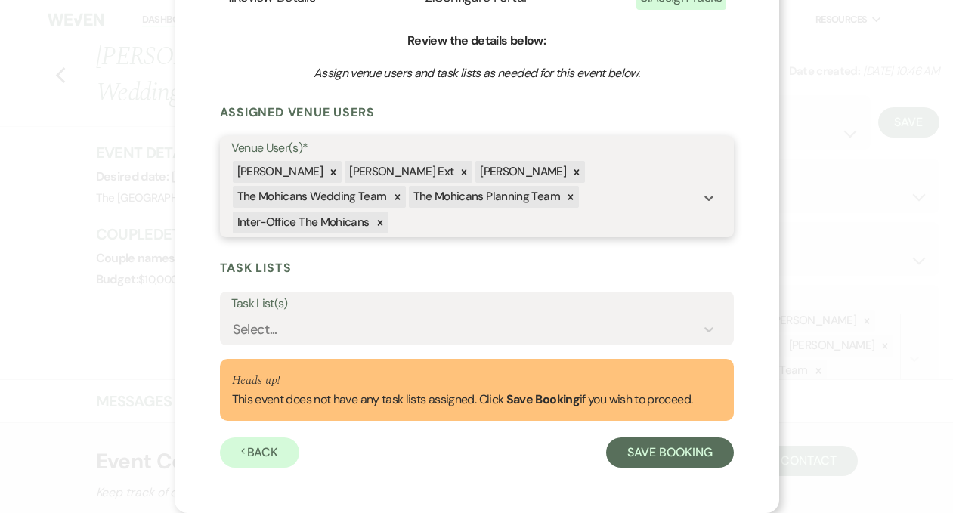
scroll to position [104, 0]
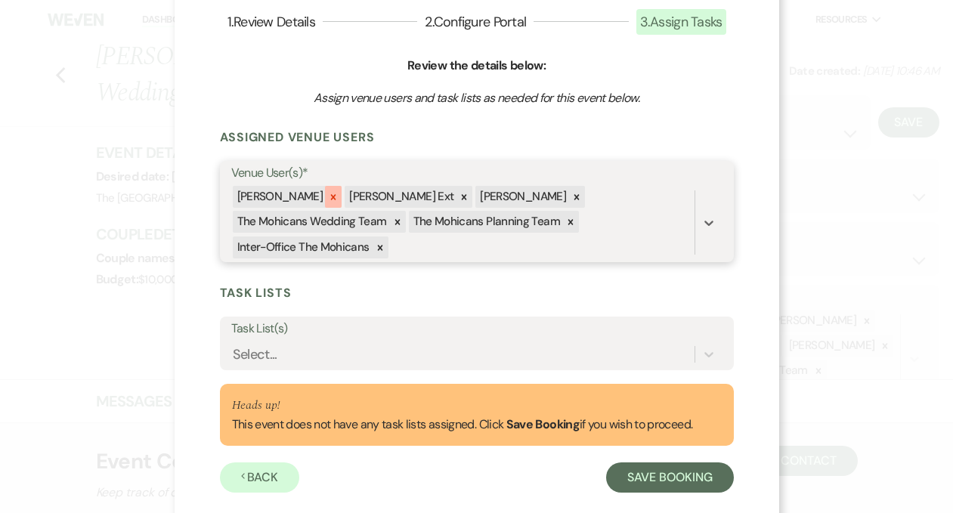
click at [328, 194] on icon at bounding box center [333, 197] width 11 height 11
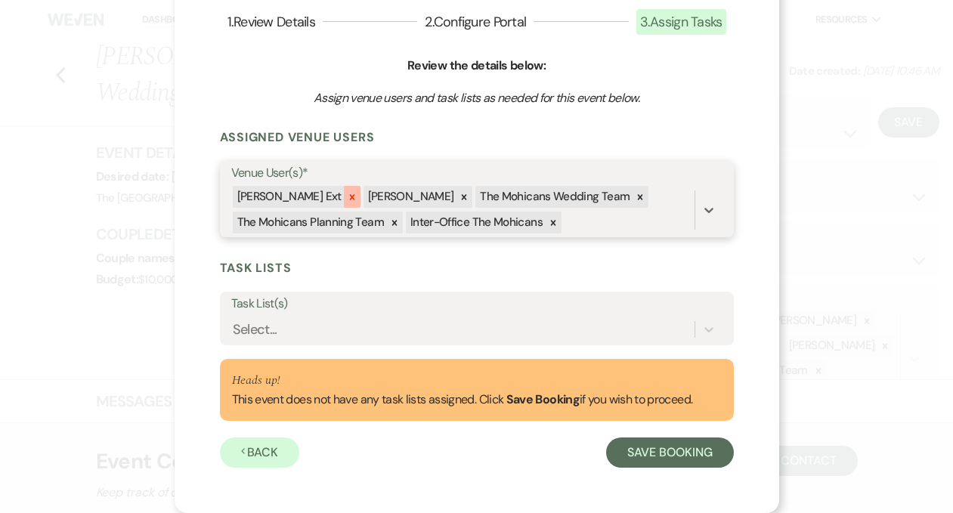
click at [347, 195] on icon at bounding box center [352, 197] width 11 height 11
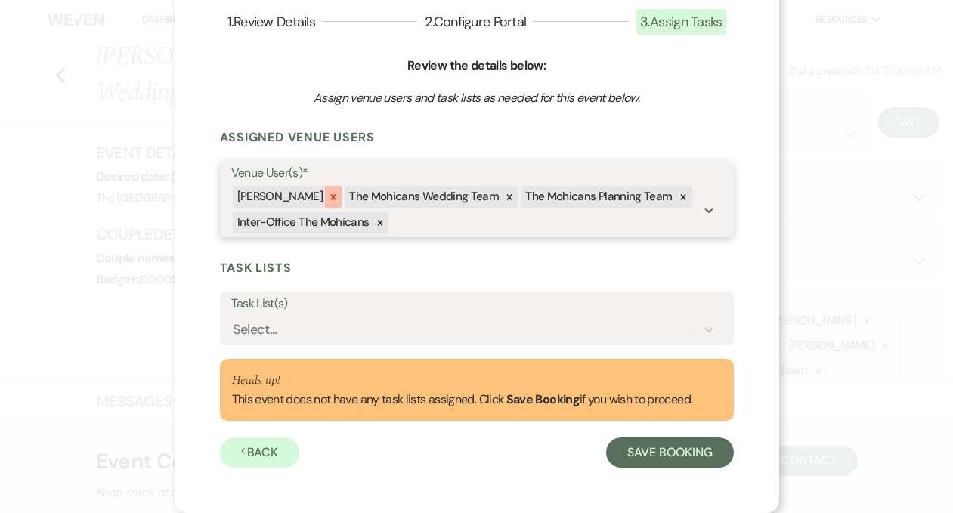
click at [331, 198] on icon at bounding box center [333, 196] width 5 height 5
click at [392, 200] on icon at bounding box center [397, 197] width 11 height 11
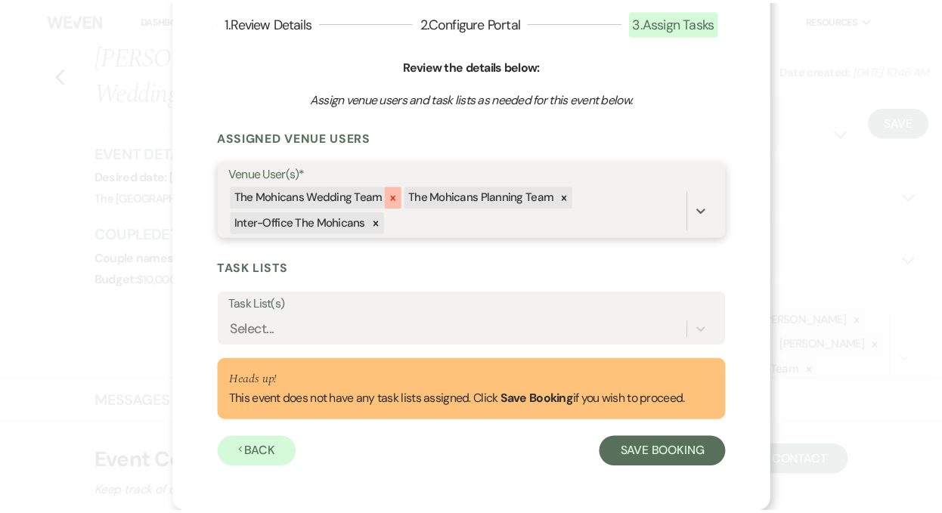
scroll to position [81, 0]
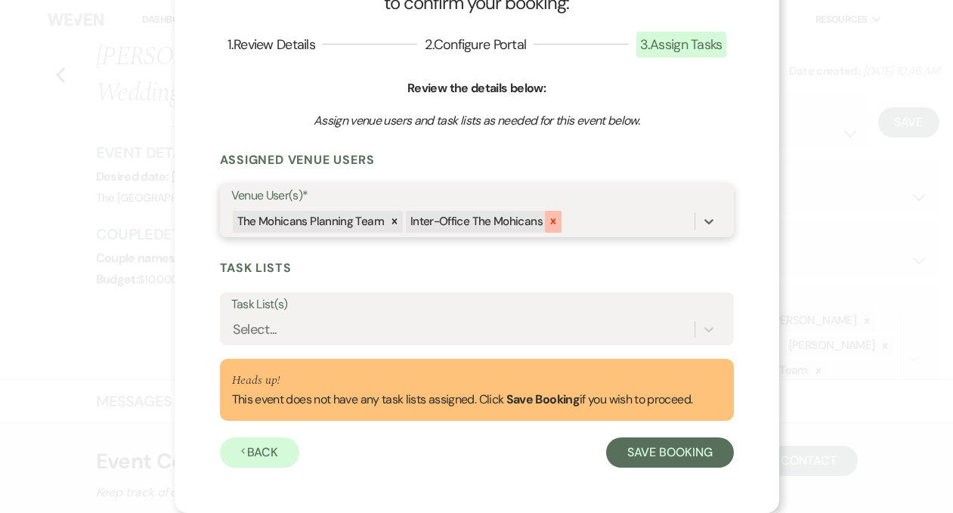
click at [548, 226] on icon at bounding box center [553, 221] width 11 height 11
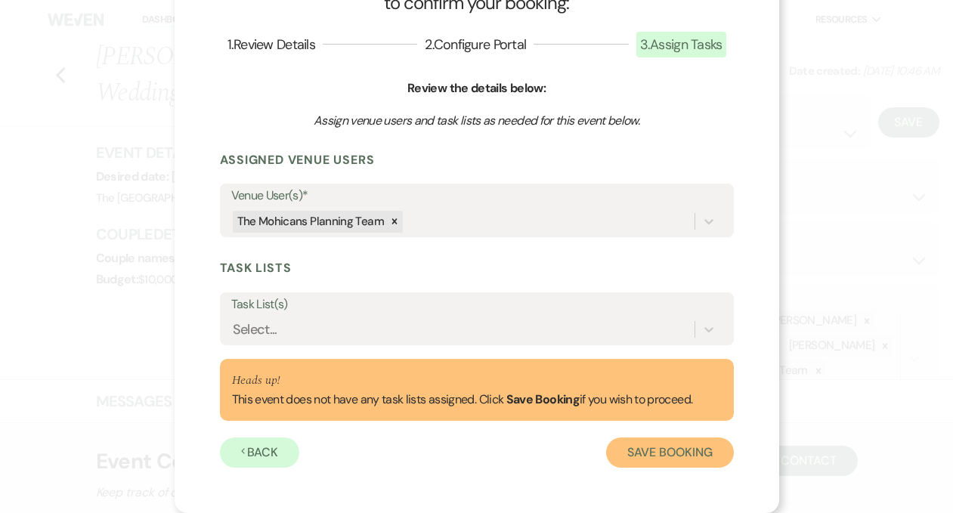
click at [652, 453] on button "Save Booking" at bounding box center [669, 453] width 127 height 30
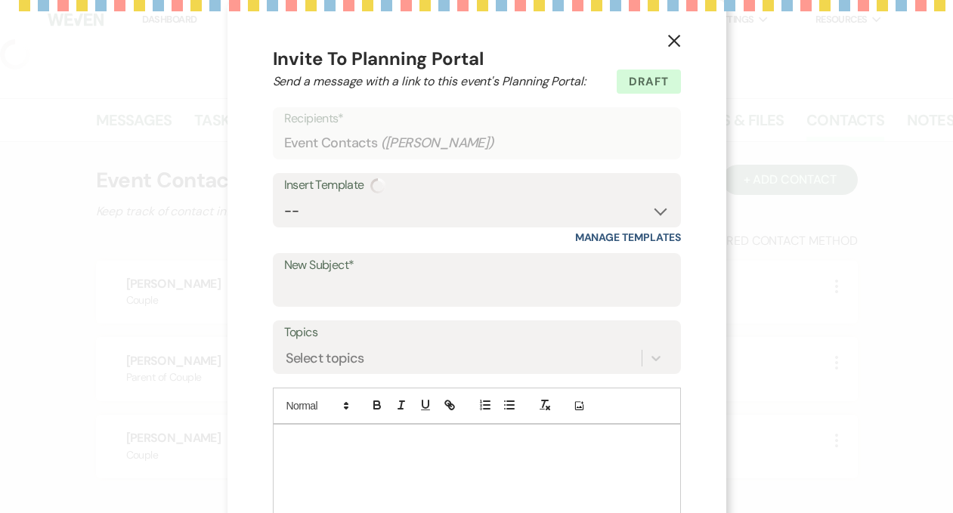
select select "5"
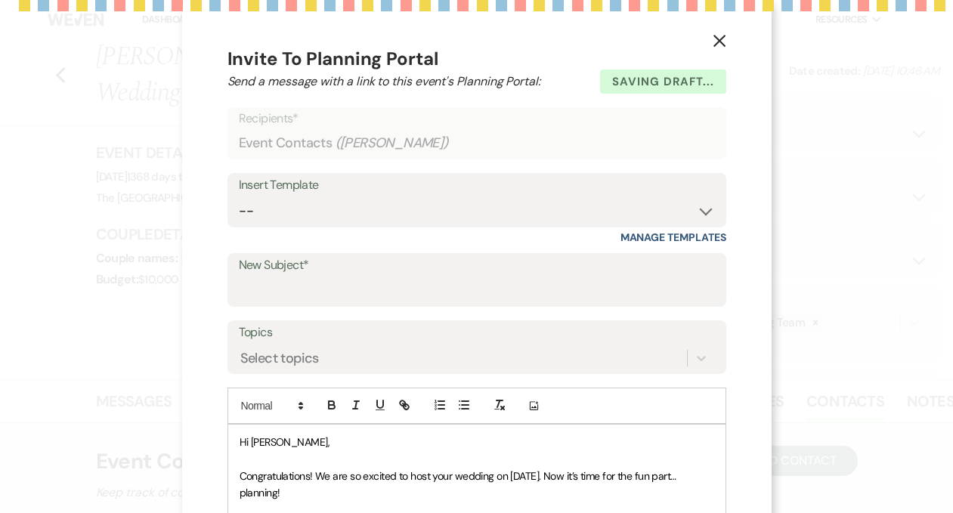
click at [713, 44] on icon "X" at bounding box center [720, 41] width 14 height 14
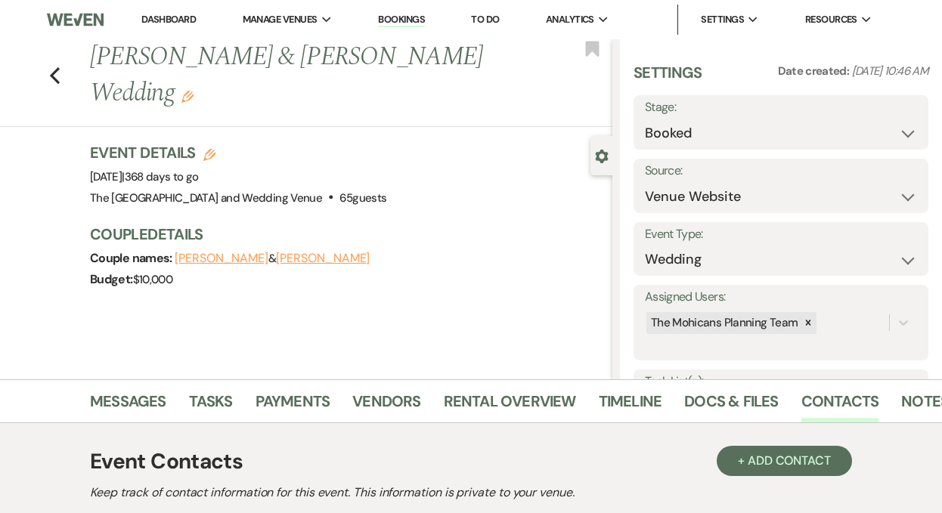
click at [164, 18] on link "Dashboard" at bounding box center [168, 19] width 54 height 13
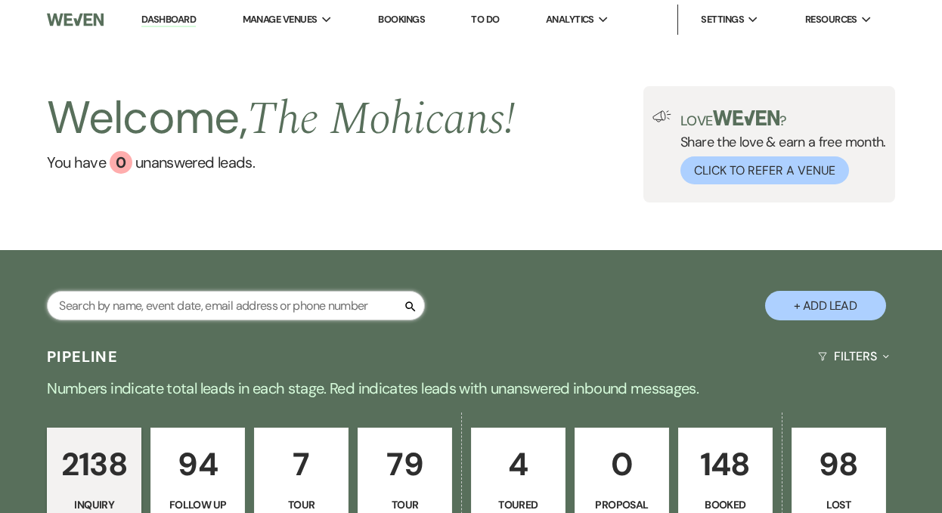
click at [218, 310] on input "text" at bounding box center [236, 305] width 378 height 29
paste input "[PERSON_NAME]"
type input "[PERSON_NAME]"
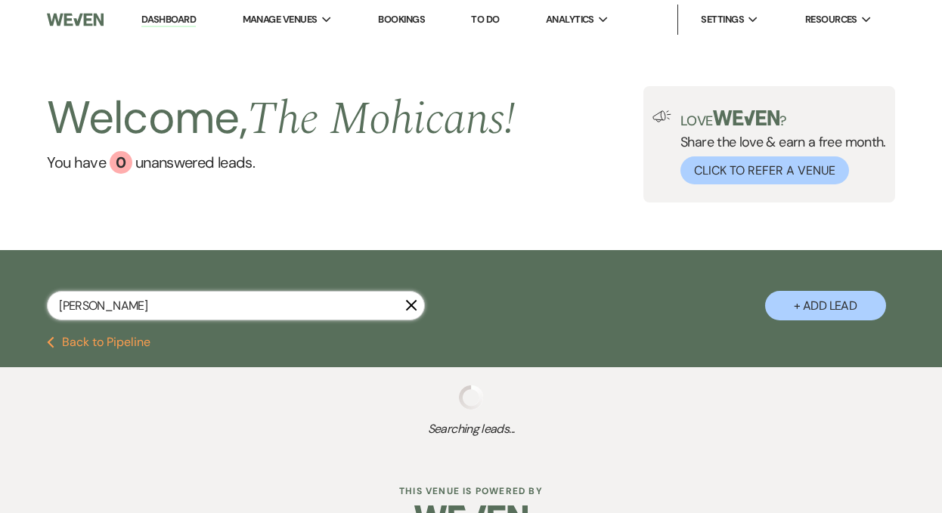
select select "8"
select select "4"
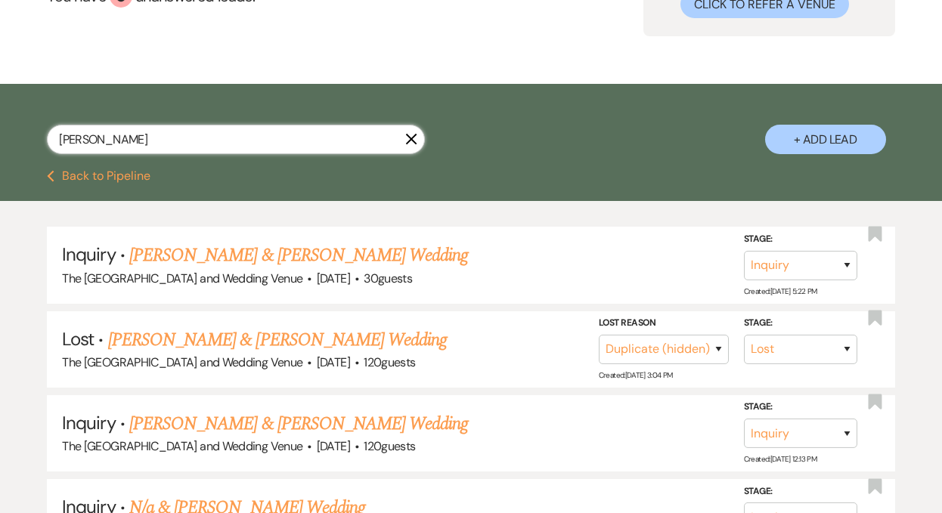
scroll to position [171, 0]
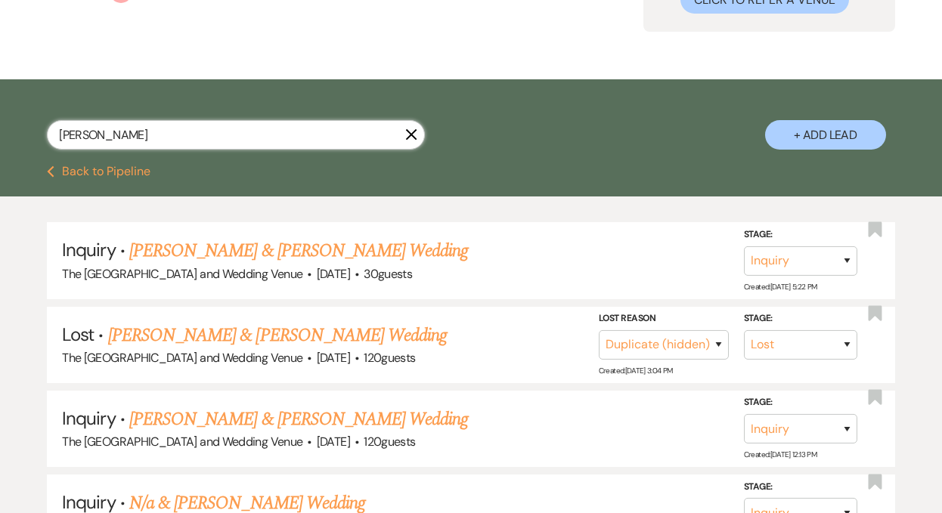
type input "[PERSON_NAME]"
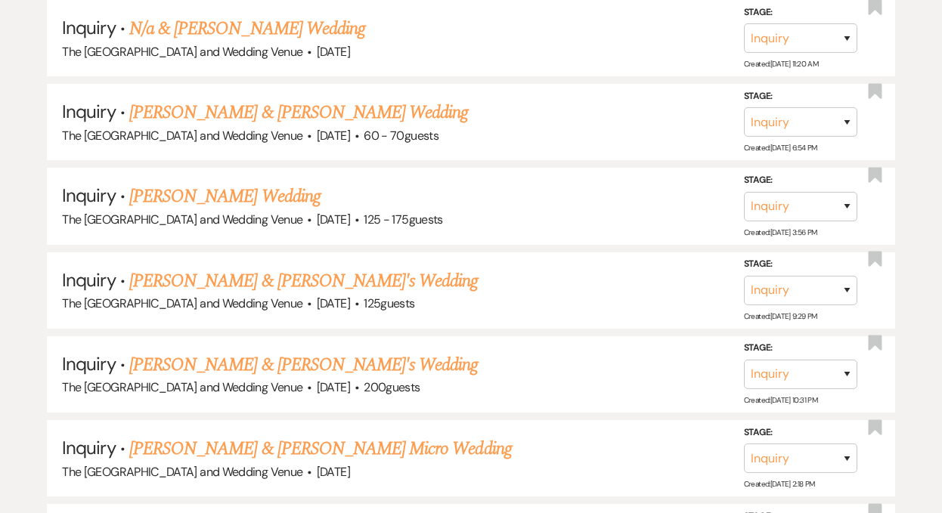
scroll to position [723, 0]
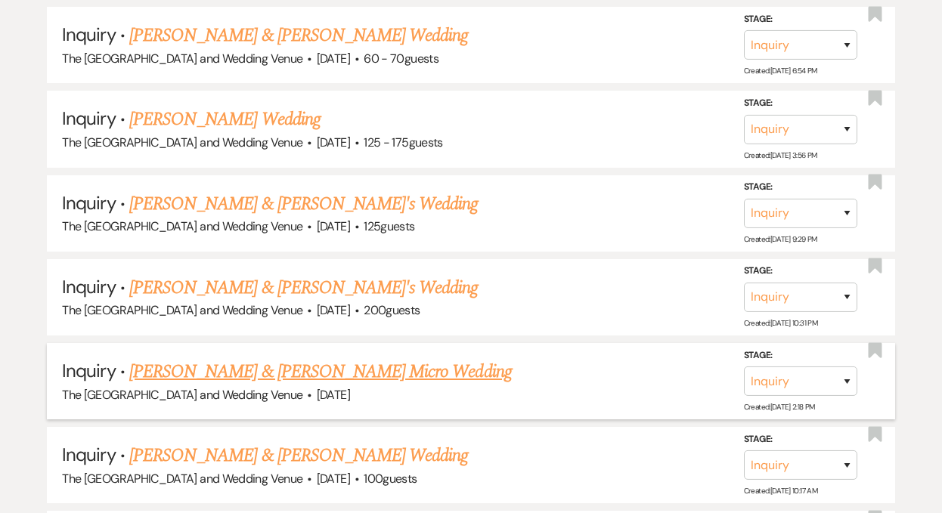
click at [417, 372] on link "[PERSON_NAME] & [PERSON_NAME] Micro Wedding" at bounding box center [320, 371] width 382 height 27
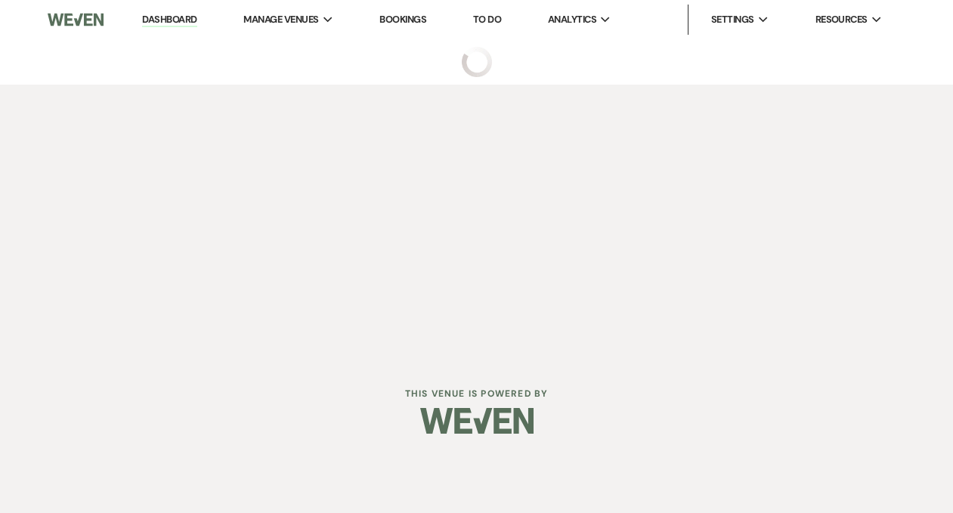
select select "5"
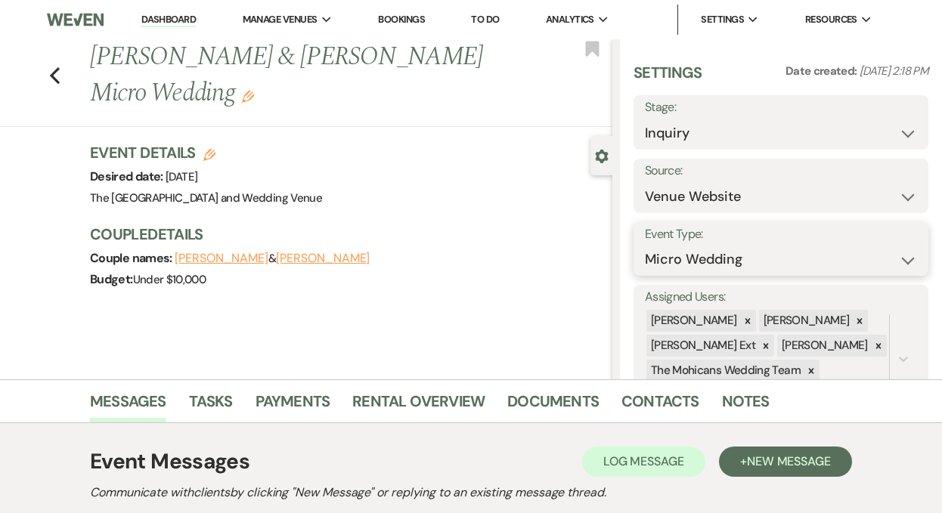
click at [709, 262] on select "Wedding Anniversary Party Baby Shower Bachelorette / Bachelor Party Birthday Pa…" at bounding box center [781, 259] width 272 height 29
select select "22"
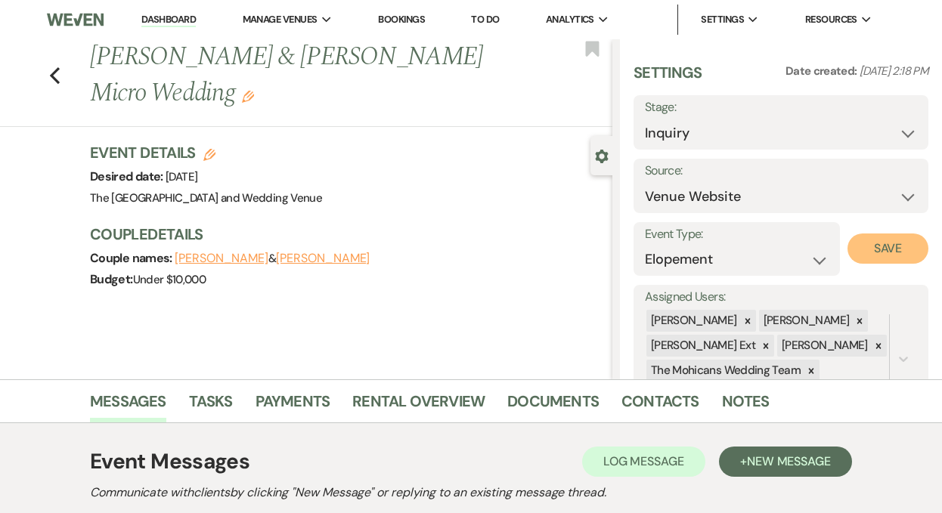
click at [872, 248] on button "Save" at bounding box center [887, 249] width 81 height 30
click at [212, 153] on icon "Edit" at bounding box center [209, 155] width 12 height 12
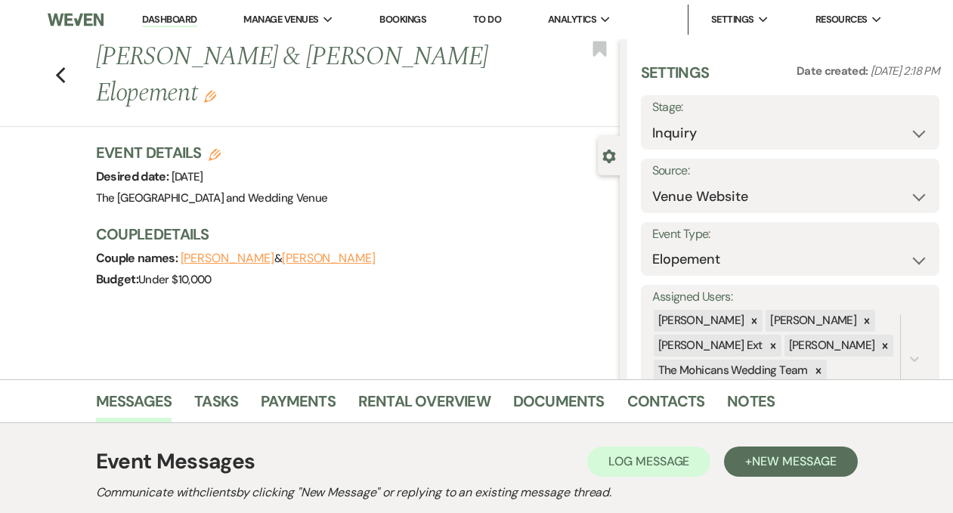
select select "849"
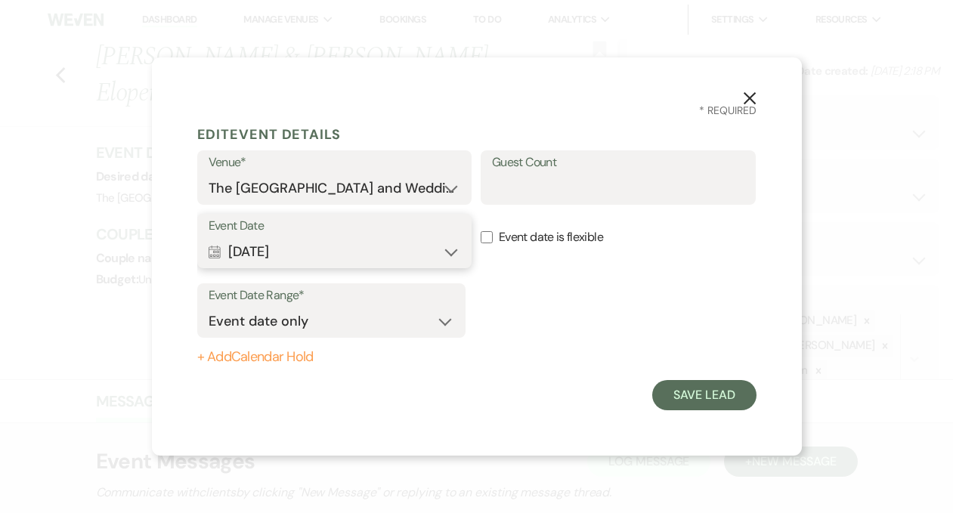
click at [339, 248] on button "Calendar [DATE] Expand" at bounding box center [335, 252] width 252 height 30
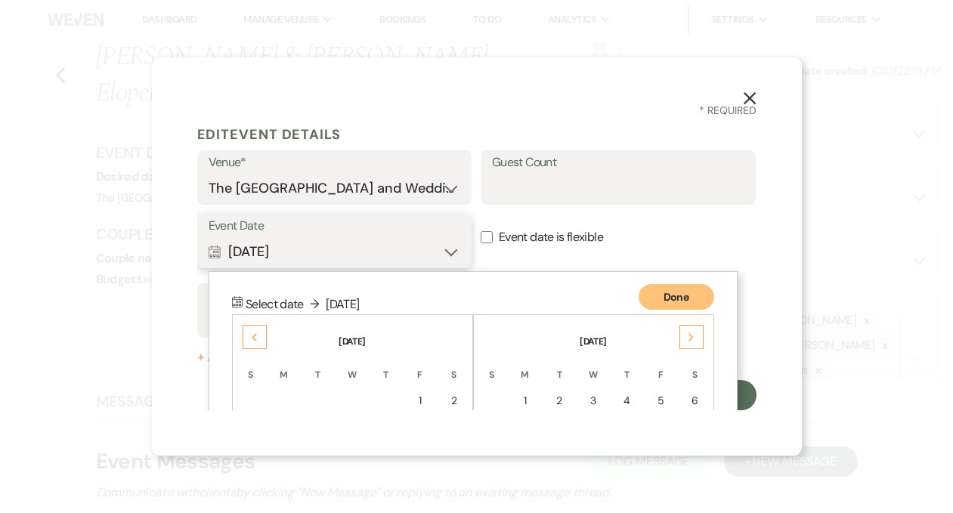
scroll to position [194, 0]
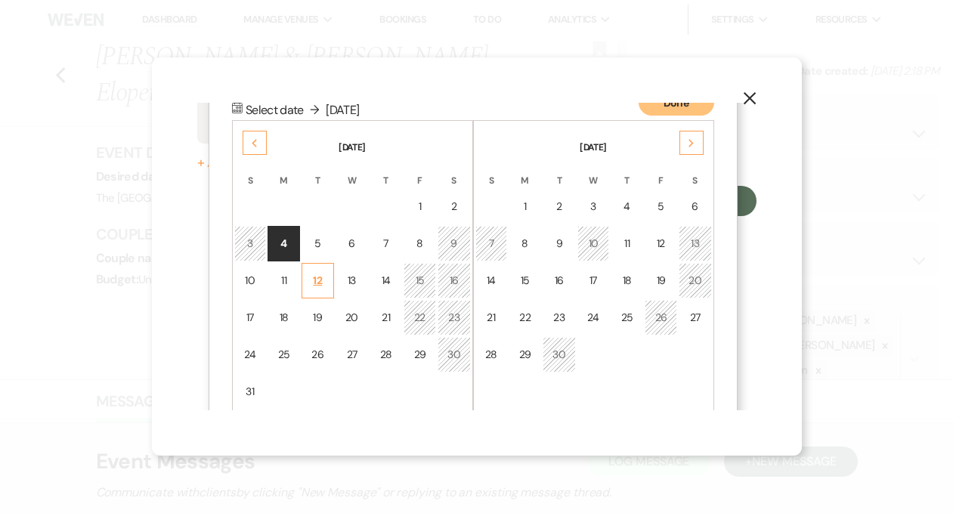
click at [318, 274] on div "12" at bounding box center [317, 281] width 13 height 16
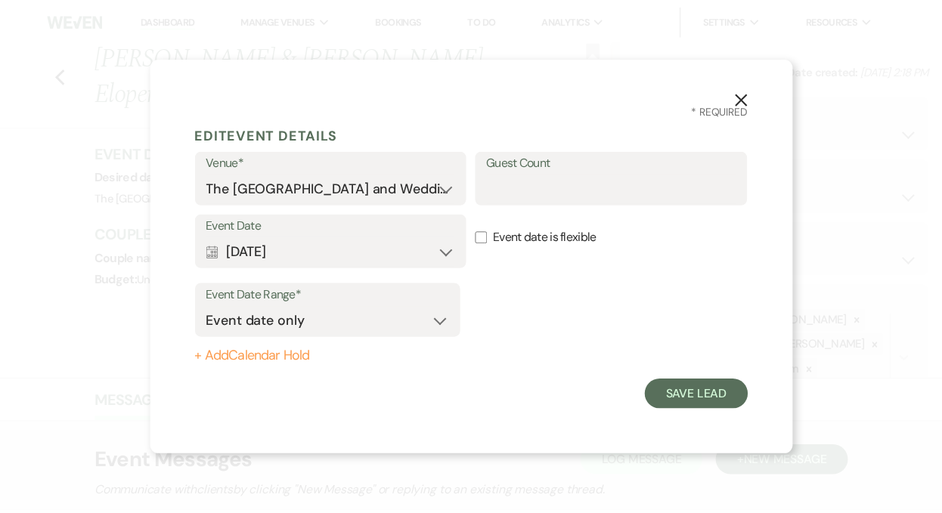
scroll to position [0, 0]
click at [542, 184] on input "Guest Count" at bounding box center [618, 188] width 252 height 29
click at [676, 399] on button "Save Lead" at bounding box center [704, 395] width 104 height 30
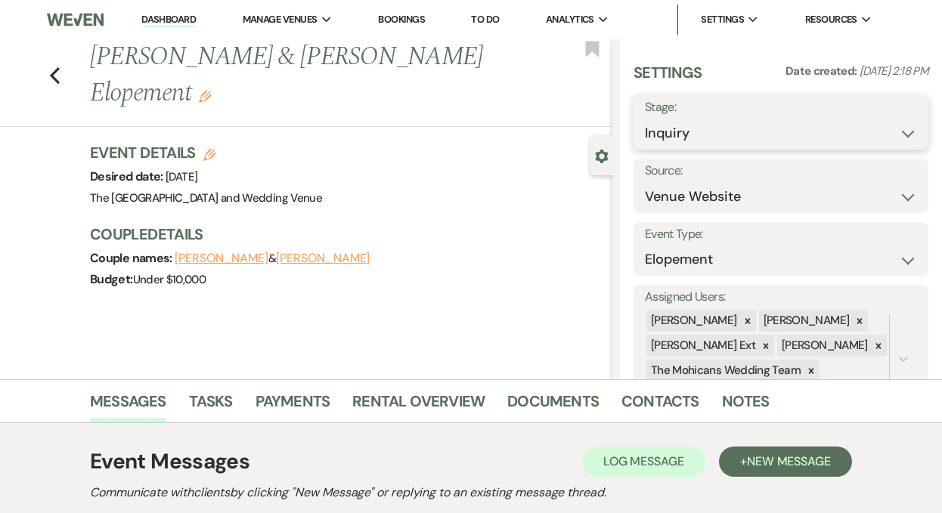
click at [738, 135] on select "Inquiry Follow Up Tour Requested Tour Confirmed Toured Proposal Sent Booked Lost" at bounding box center [781, 133] width 272 height 29
select select "7"
click at [901, 119] on button "Save" at bounding box center [898, 122] width 60 height 30
select select "22"
select select "849"
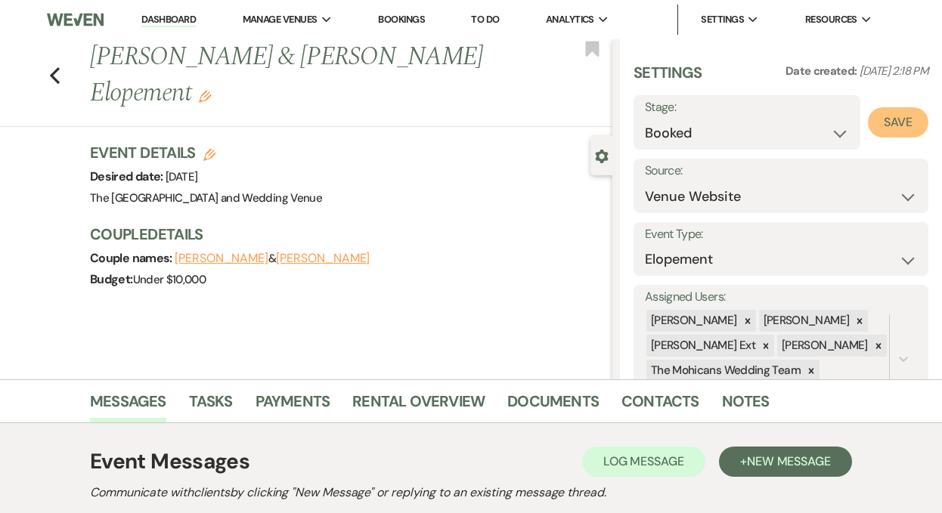
select select "false"
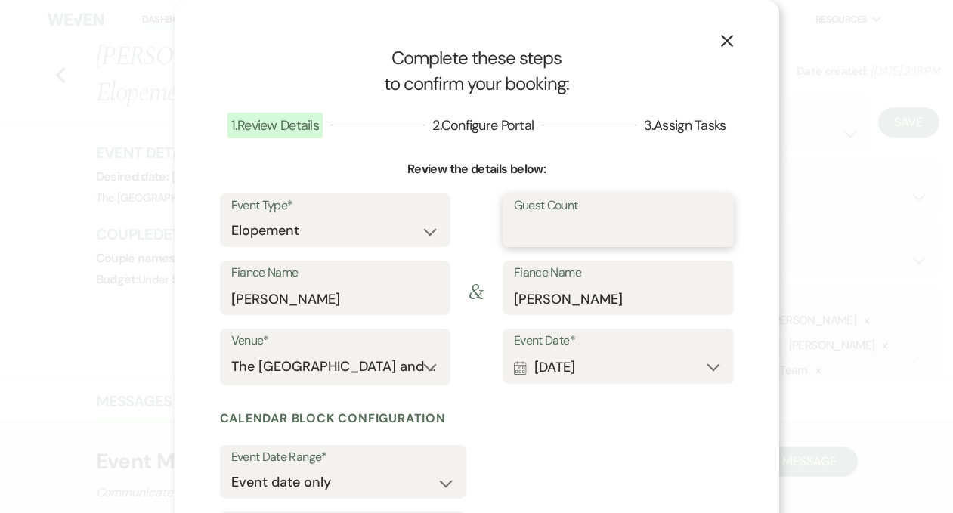
click at [545, 234] on input "Guest Count" at bounding box center [618, 230] width 209 height 29
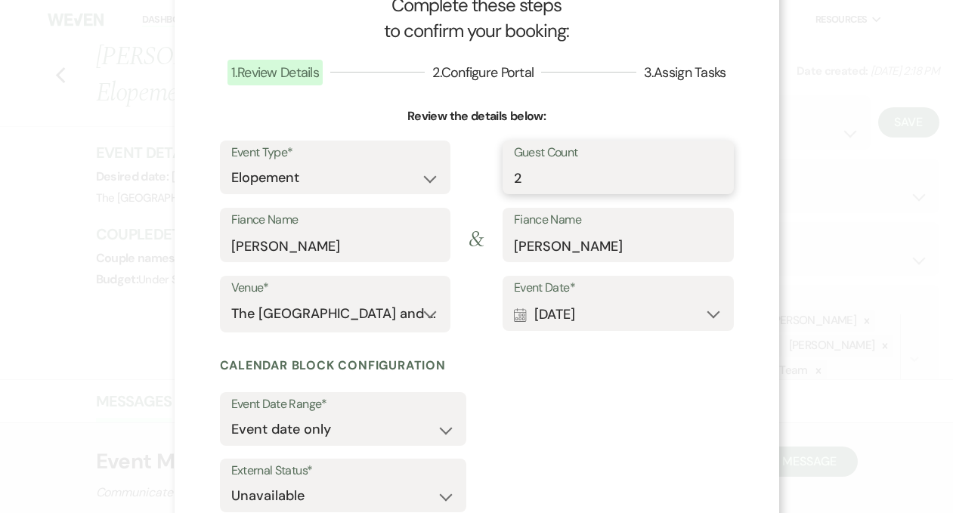
scroll to position [112, 0]
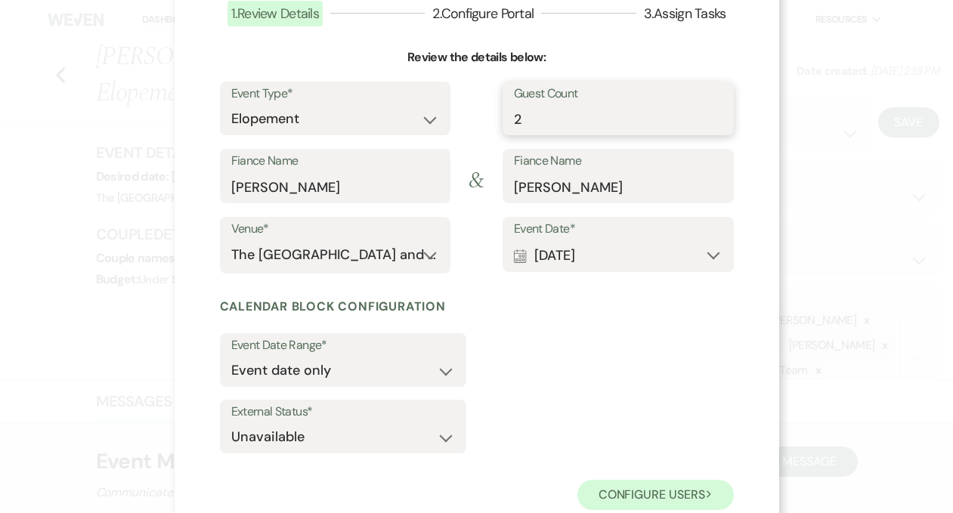
type input "2"
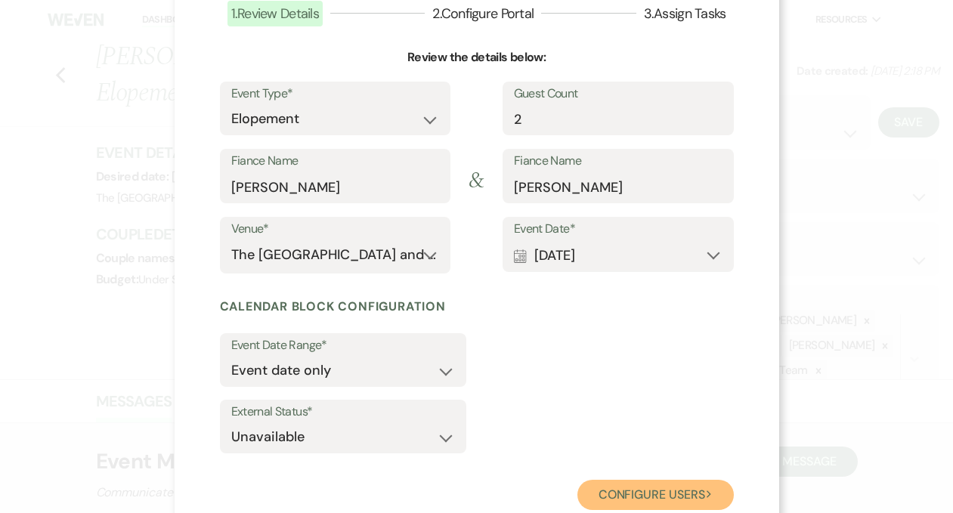
click at [624, 482] on button "Configure users Next" at bounding box center [655, 495] width 156 height 30
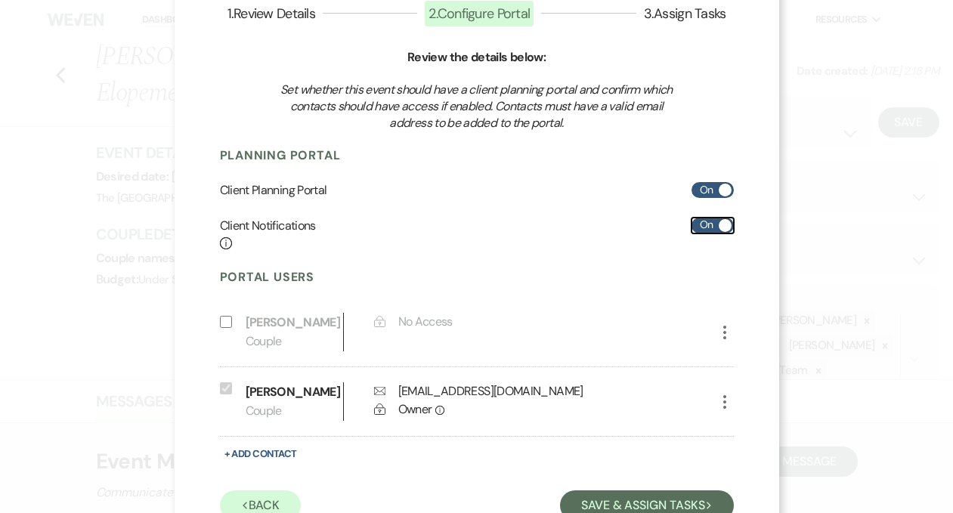
click at [699, 228] on label "On" at bounding box center [713, 226] width 42 height 16
click at [699, 228] on input "On" at bounding box center [713, 226] width 42 height 16
checkbox input "false"
click at [701, 195] on label "On" at bounding box center [713, 190] width 42 height 16
click at [701, 195] on input "On" at bounding box center [713, 190] width 42 height 16
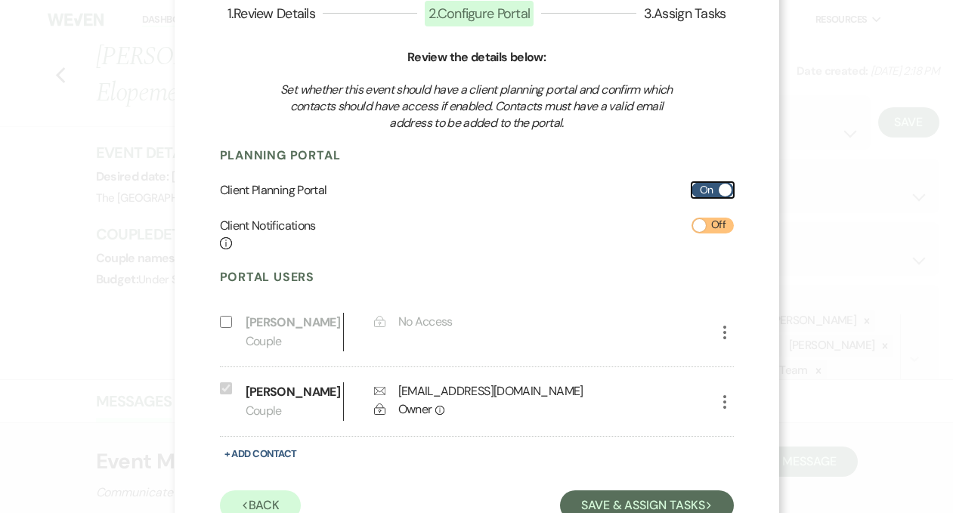
checkbox input "false"
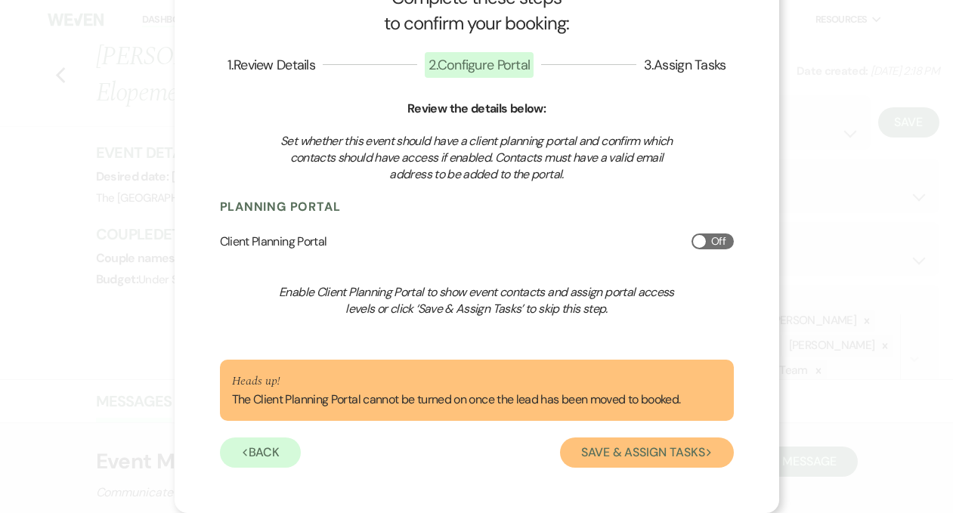
click at [613, 456] on button "Save & Assign Tasks Next" at bounding box center [646, 453] width 173 height 30
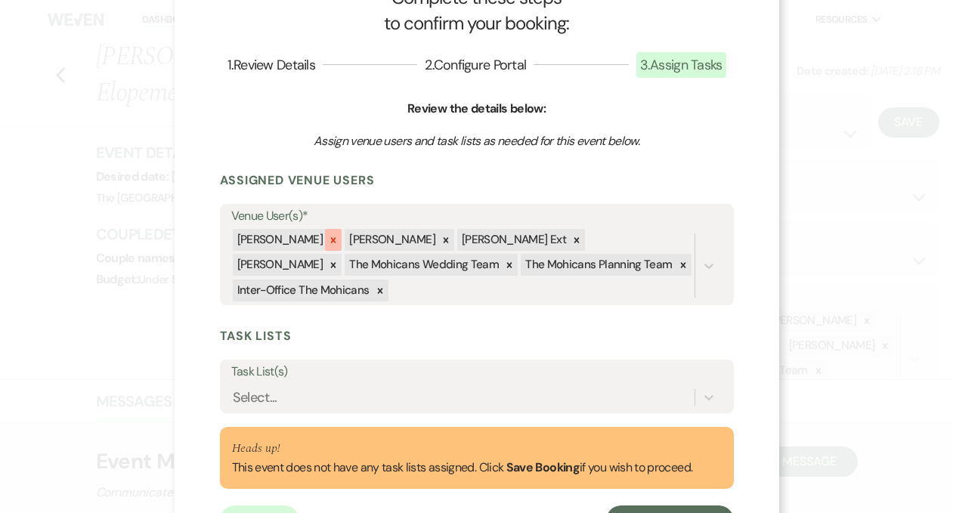
click at [331, 240] on icon at bounding box center [333, 239] width 5 height 5
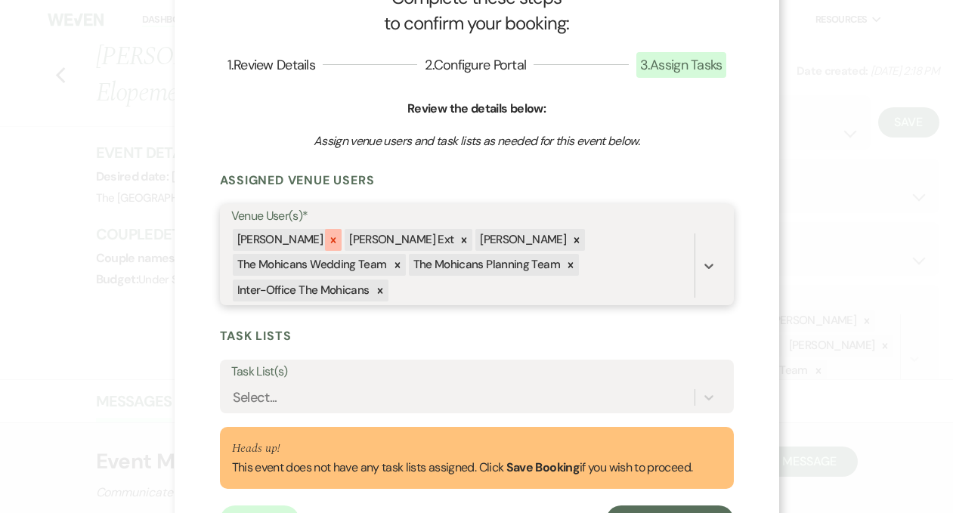
click at [331, 238] on icon at bounding box center [333, 239] width 5 height 5
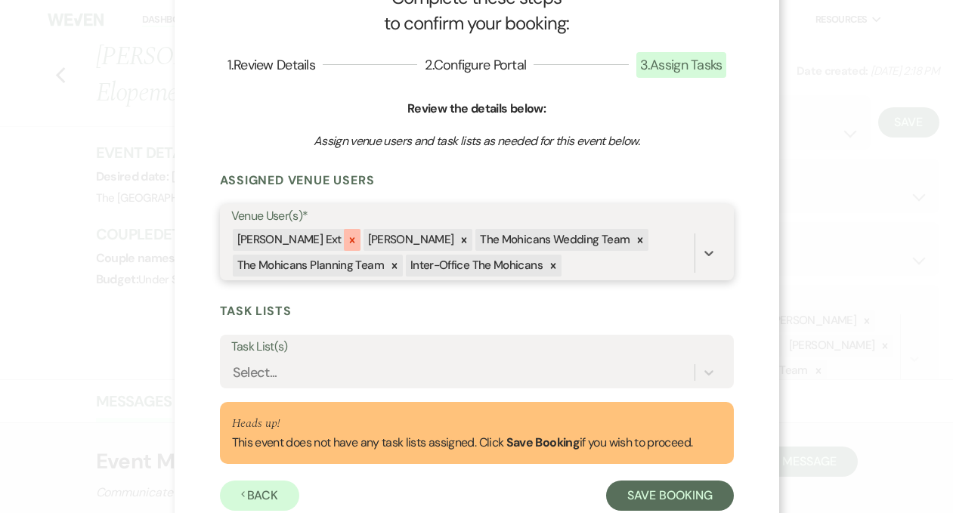
click at [347, 240] on icon at bounding box center [352, 240] width 11 height 11
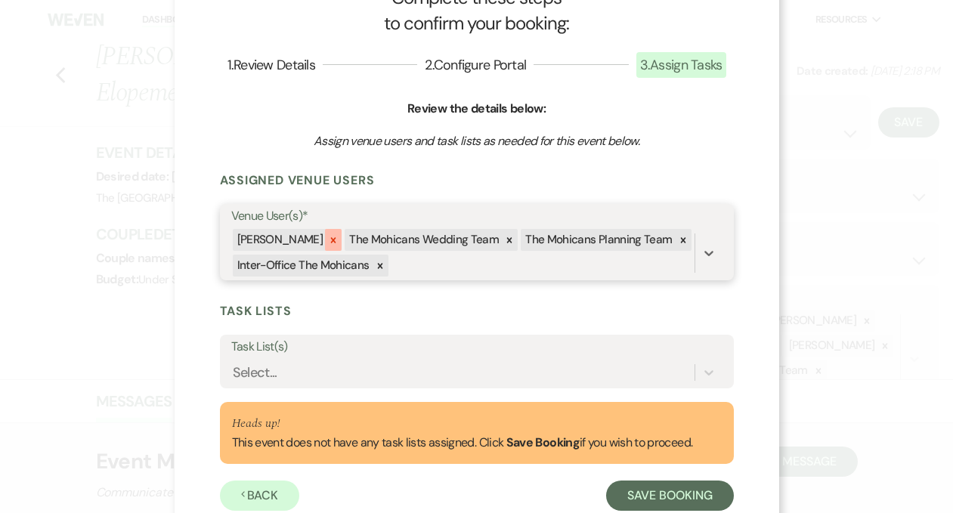
click at [328, 239] on icon at bounding box center [333, 240] width 11 height 11
click at [392, 240] on icon at bounding box center [397, 240] width 11 height 11
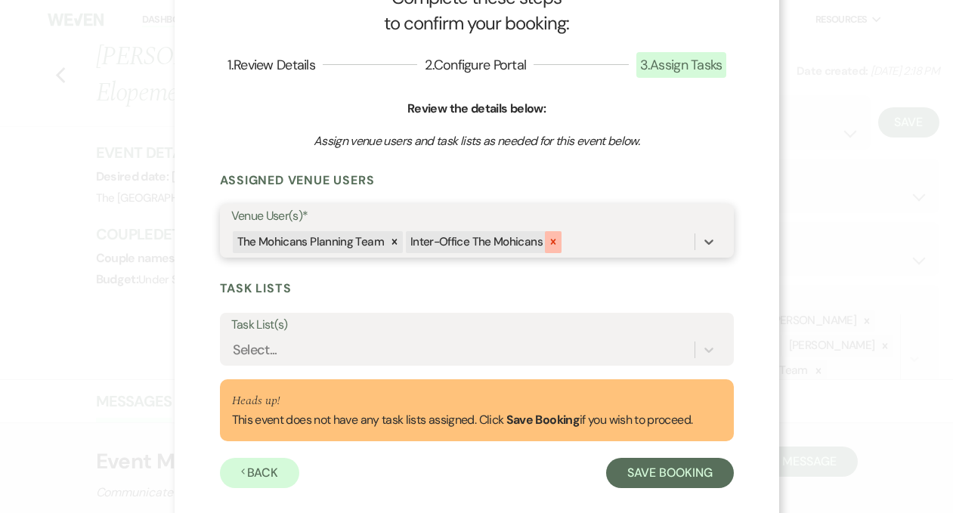
click at [548, 244] on icon at bounding box center [553, 242] width 11 height 11
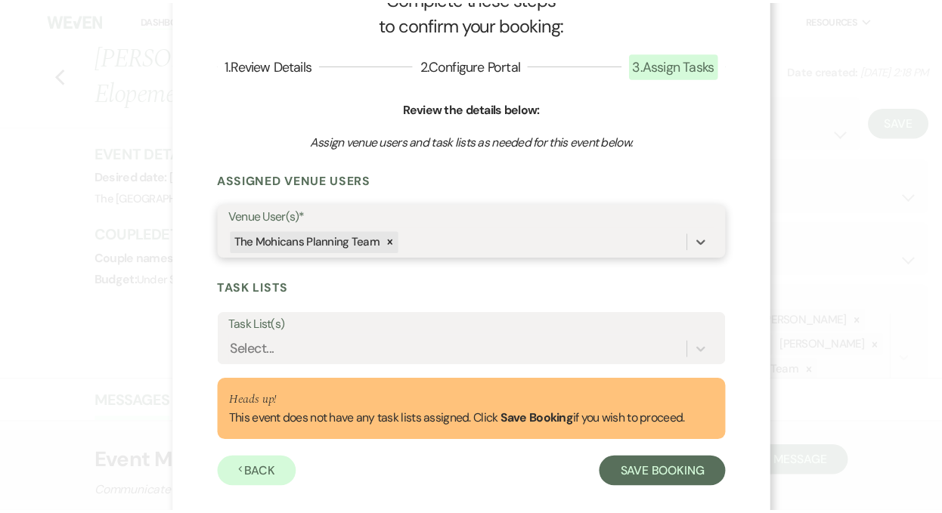
scroll to position [81, 0]
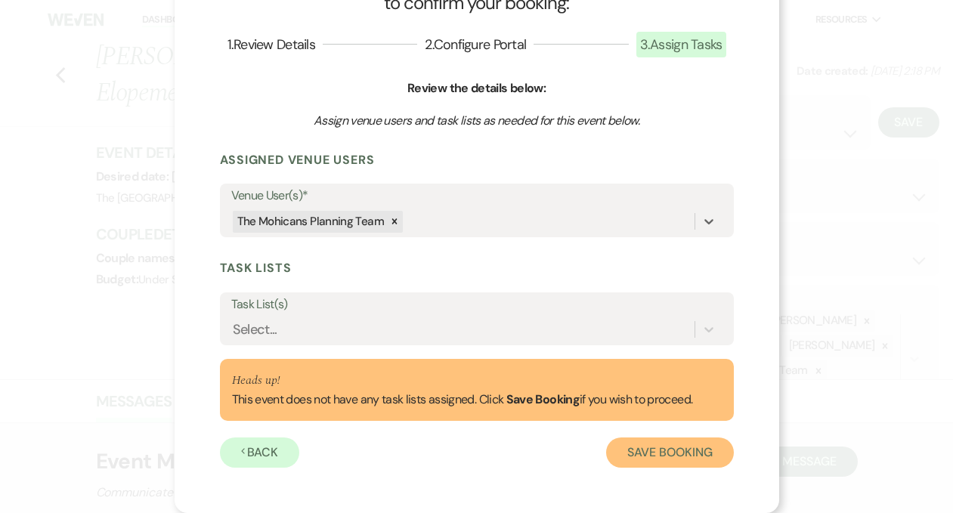
click at [632, 454] on button "Save Booking" at bounding box center [669, 453] width 127 height 30
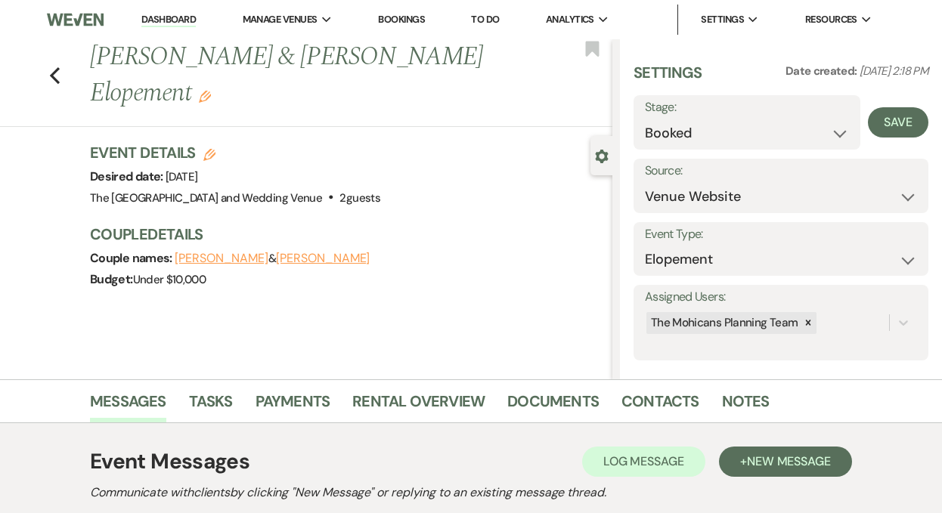
click at [168, 18] on link "Dashboard" at bounding box center [168, 20] width 54 height 14
